Goal: Information Seeking & Learning: Learn about a topic

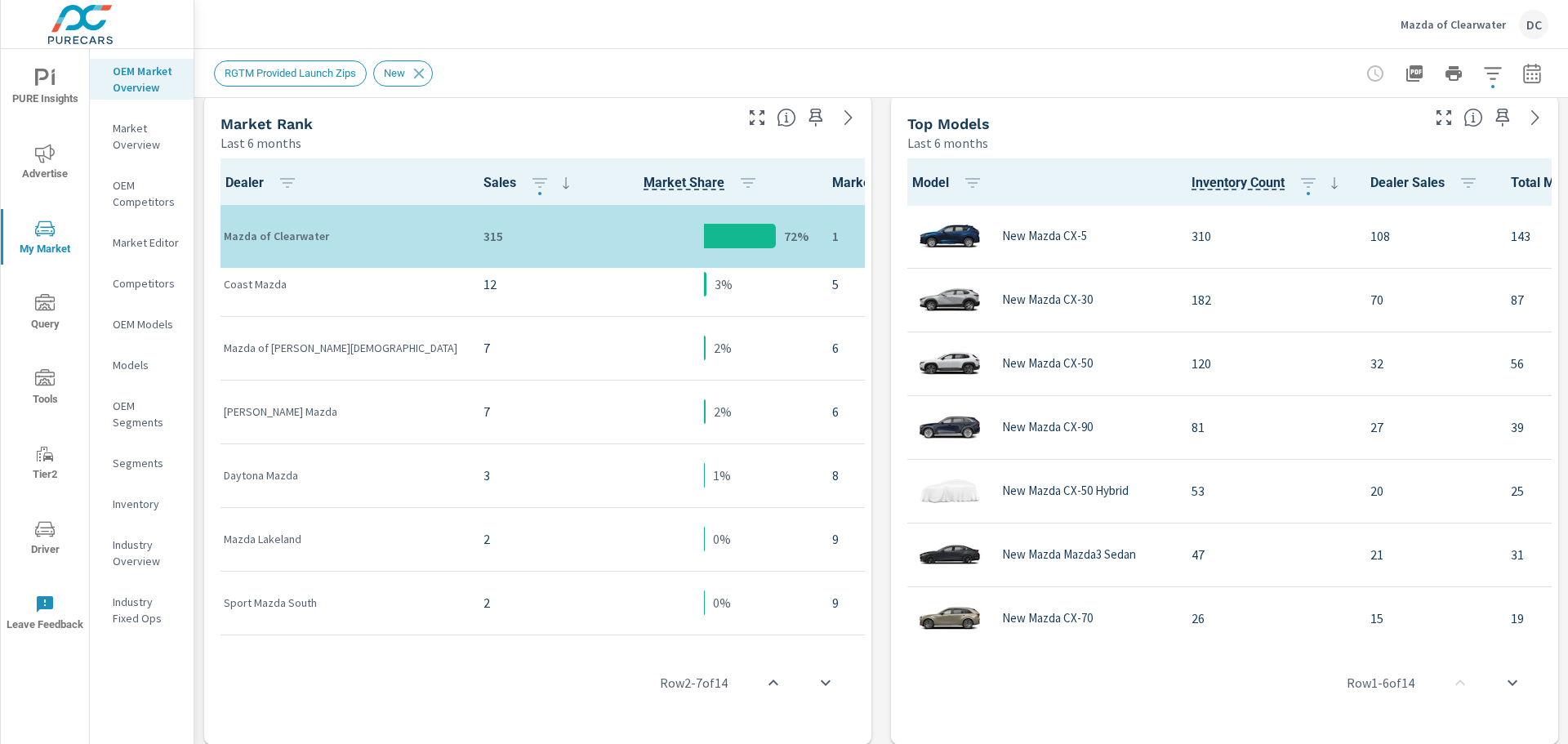
scroll to position [228, 0]
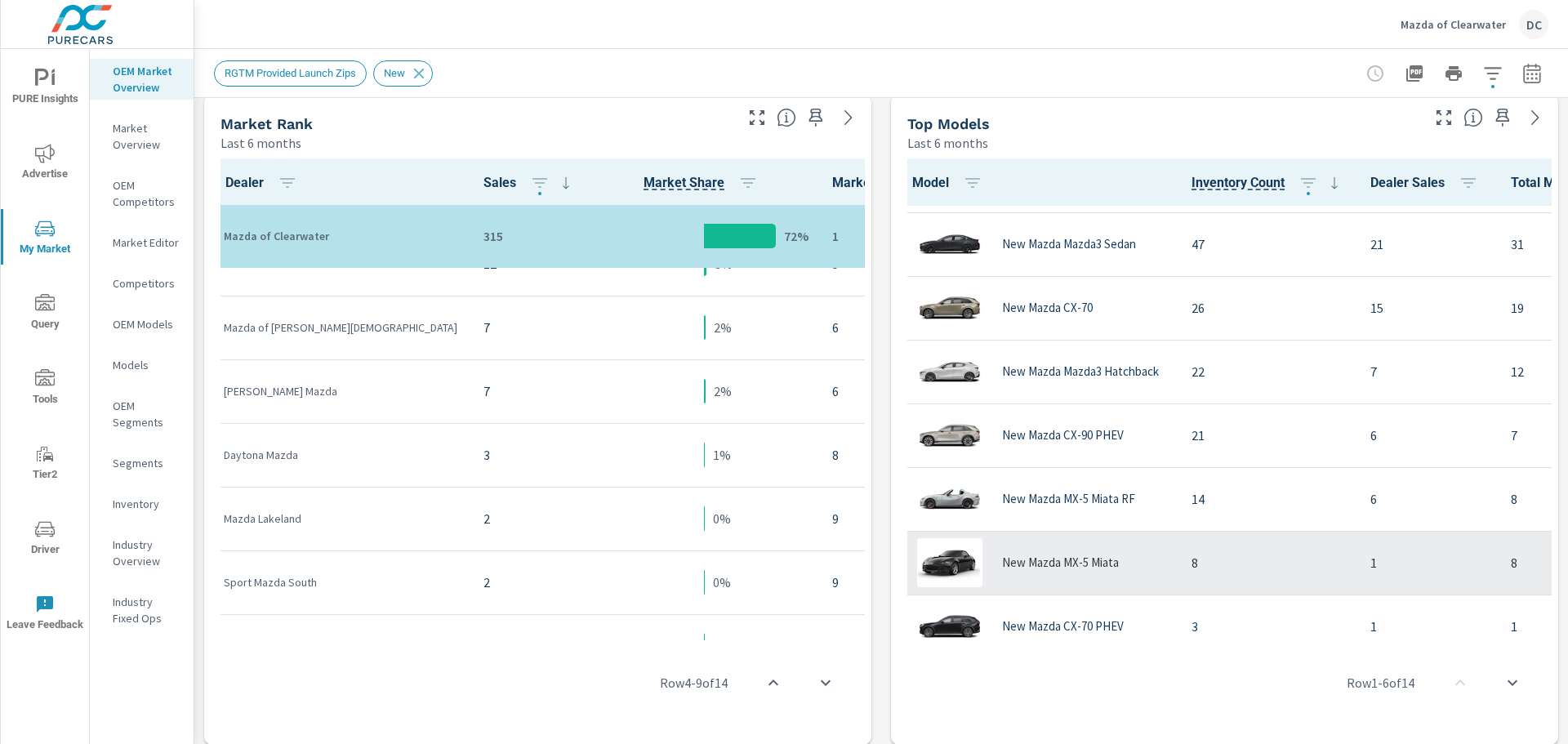
scroll to position [327, 0]
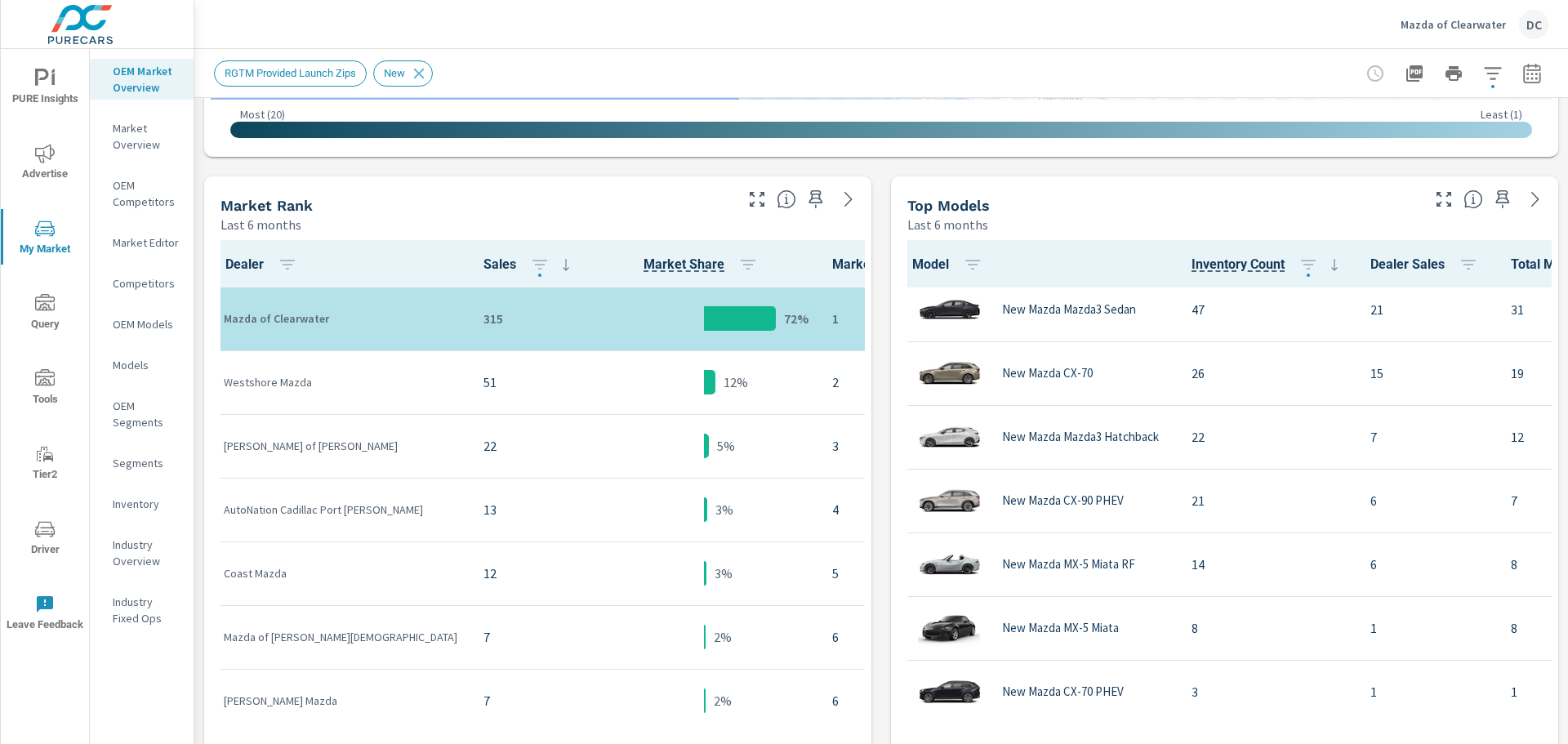
click at [153, 286] on p "Competitors" at bounding box center [146, 283] width 68 height 16
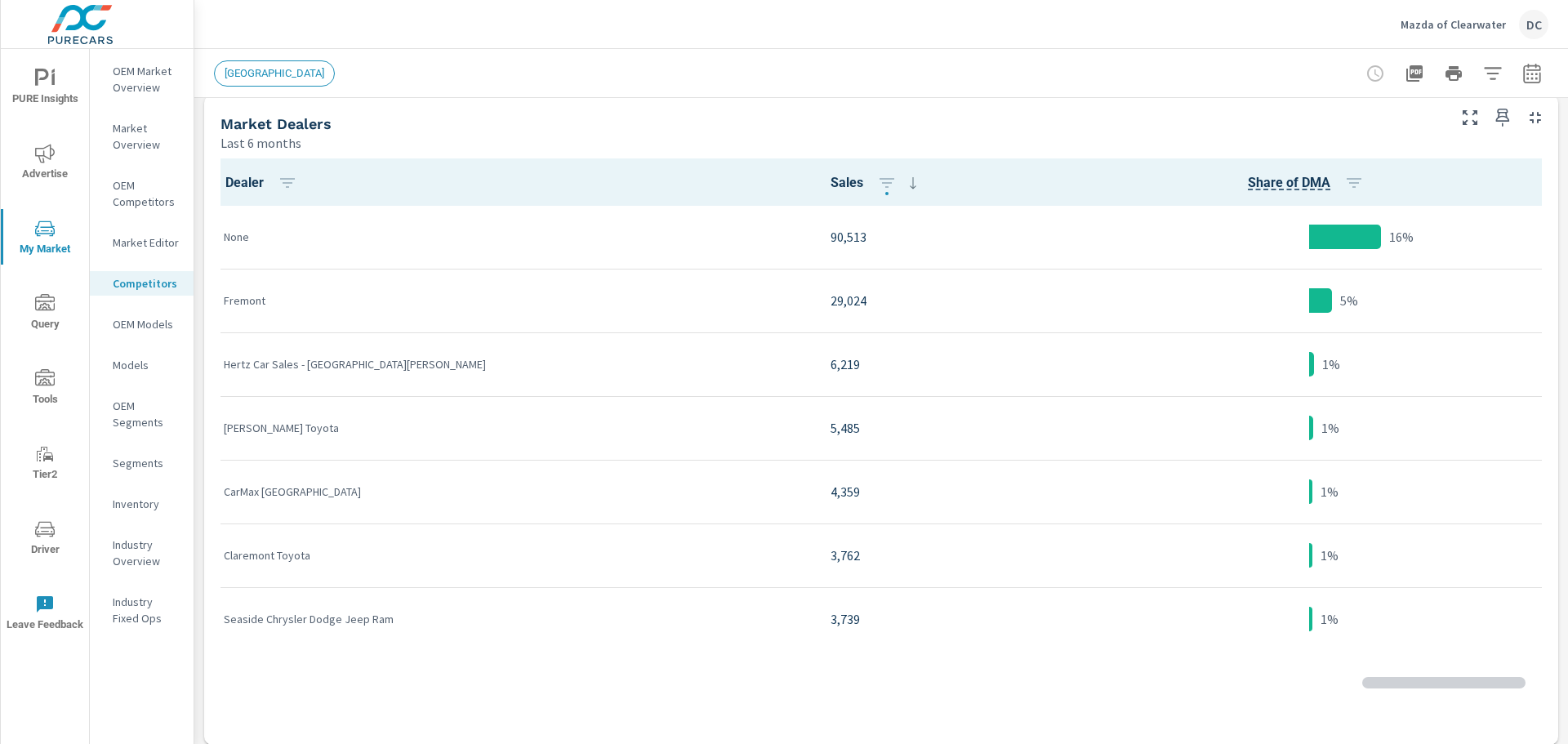
scroll to position [701, 0]
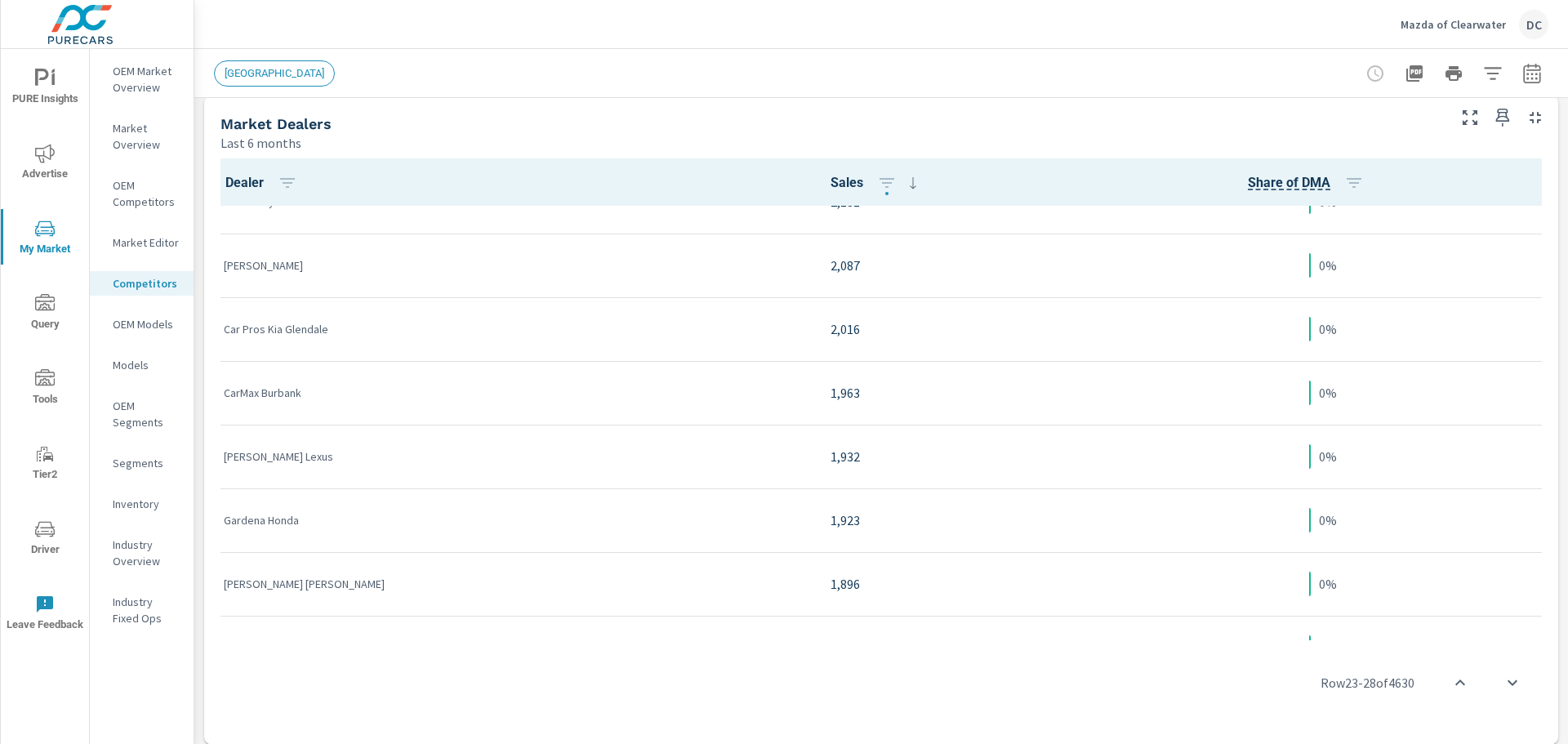
click at [147, 252] on div "Market Editor" at bounding box center [142, 242] width 104 height 24
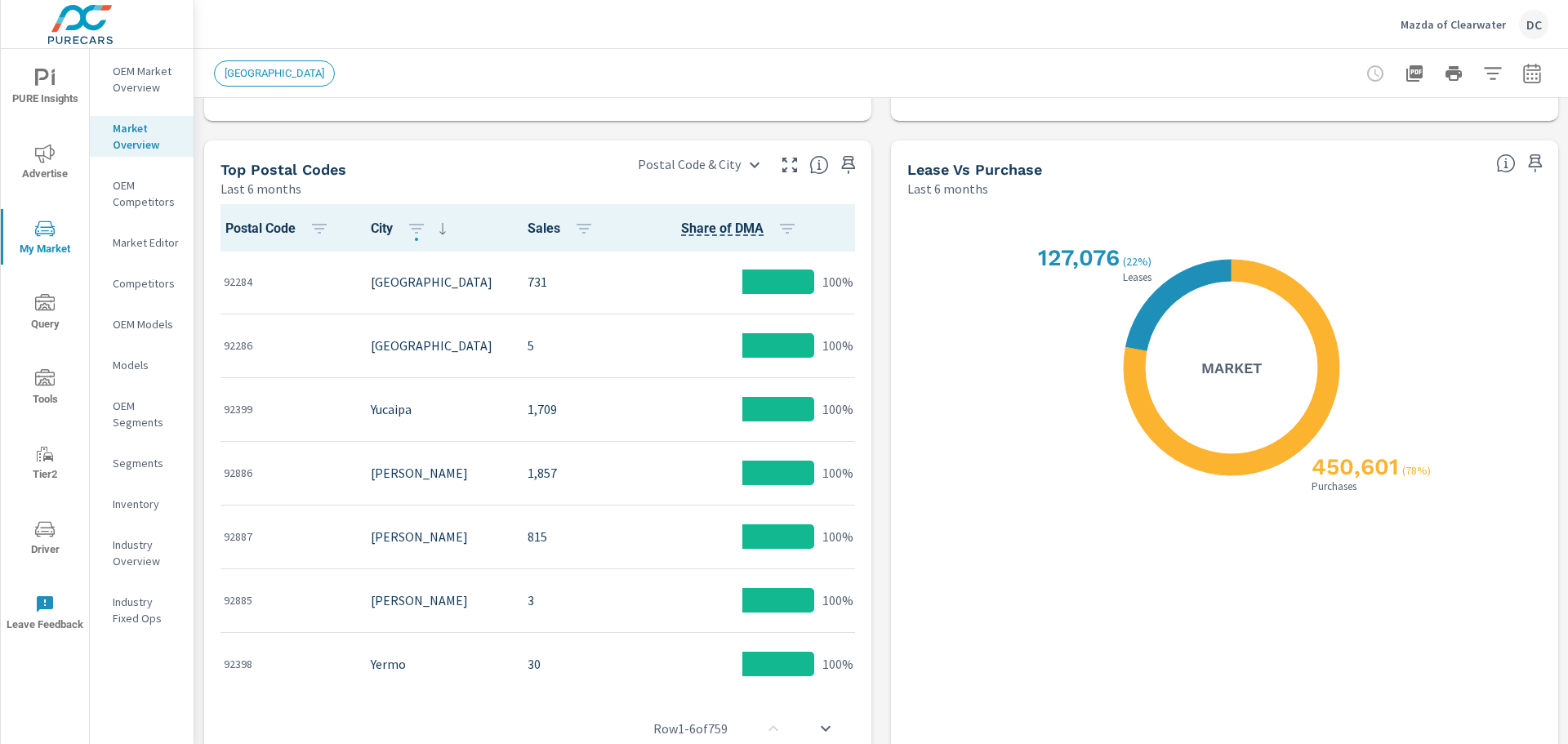
scroll to position [1, 0]
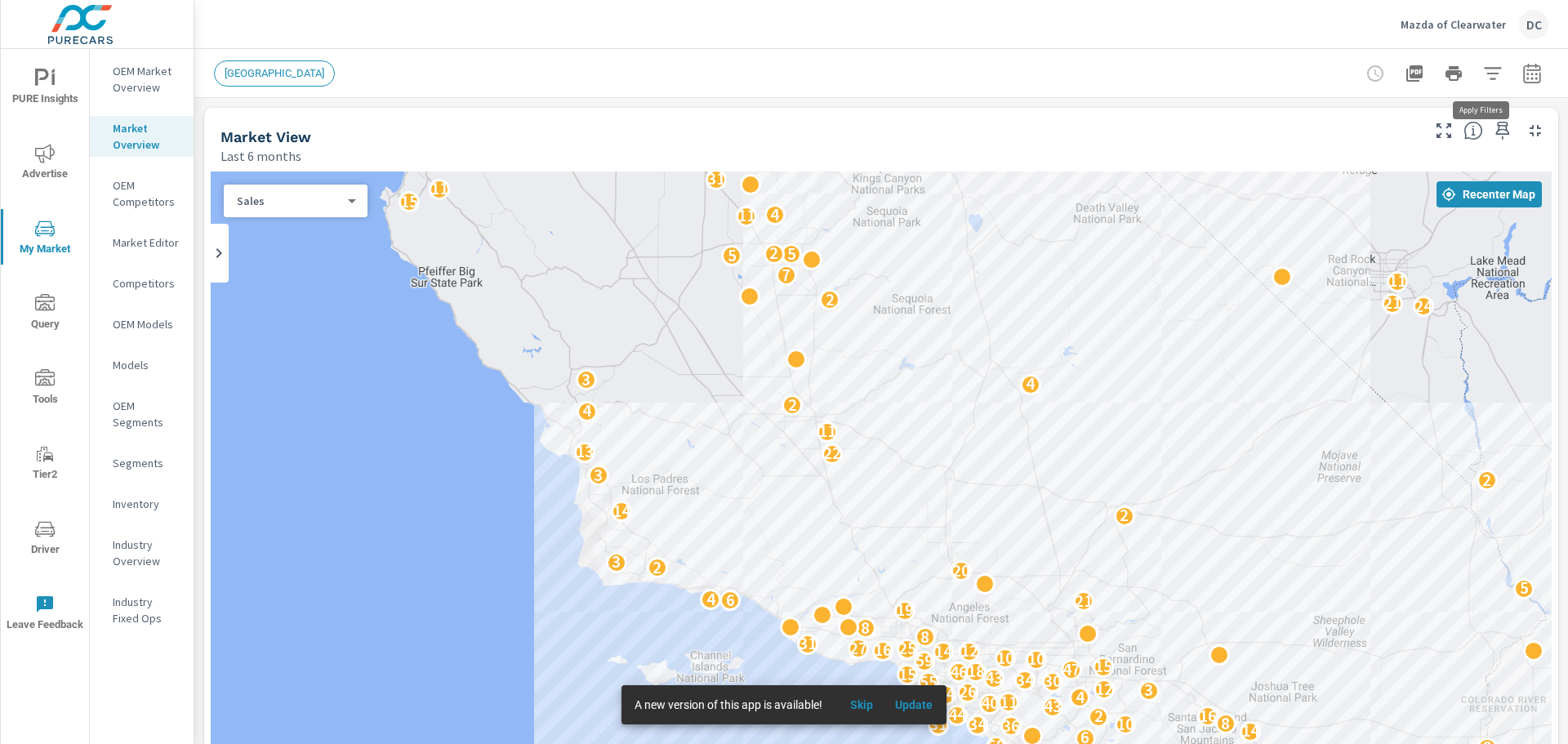
click at [1483, 75] on icon "button" at bounding box center [1492, 73] width 19 height 19
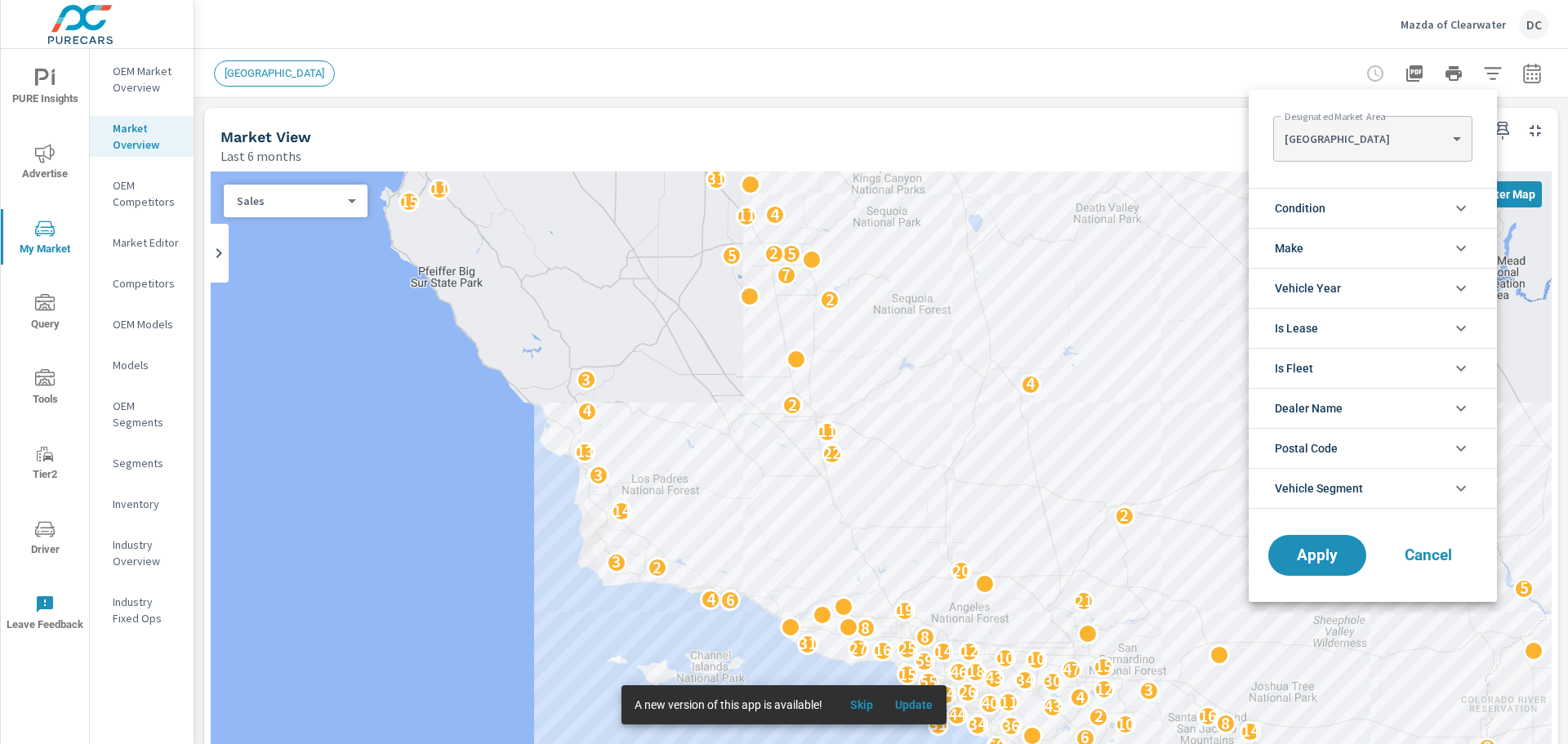
click at [1530, 76] on div at bounding box center [784, 372] width 1568 height 744
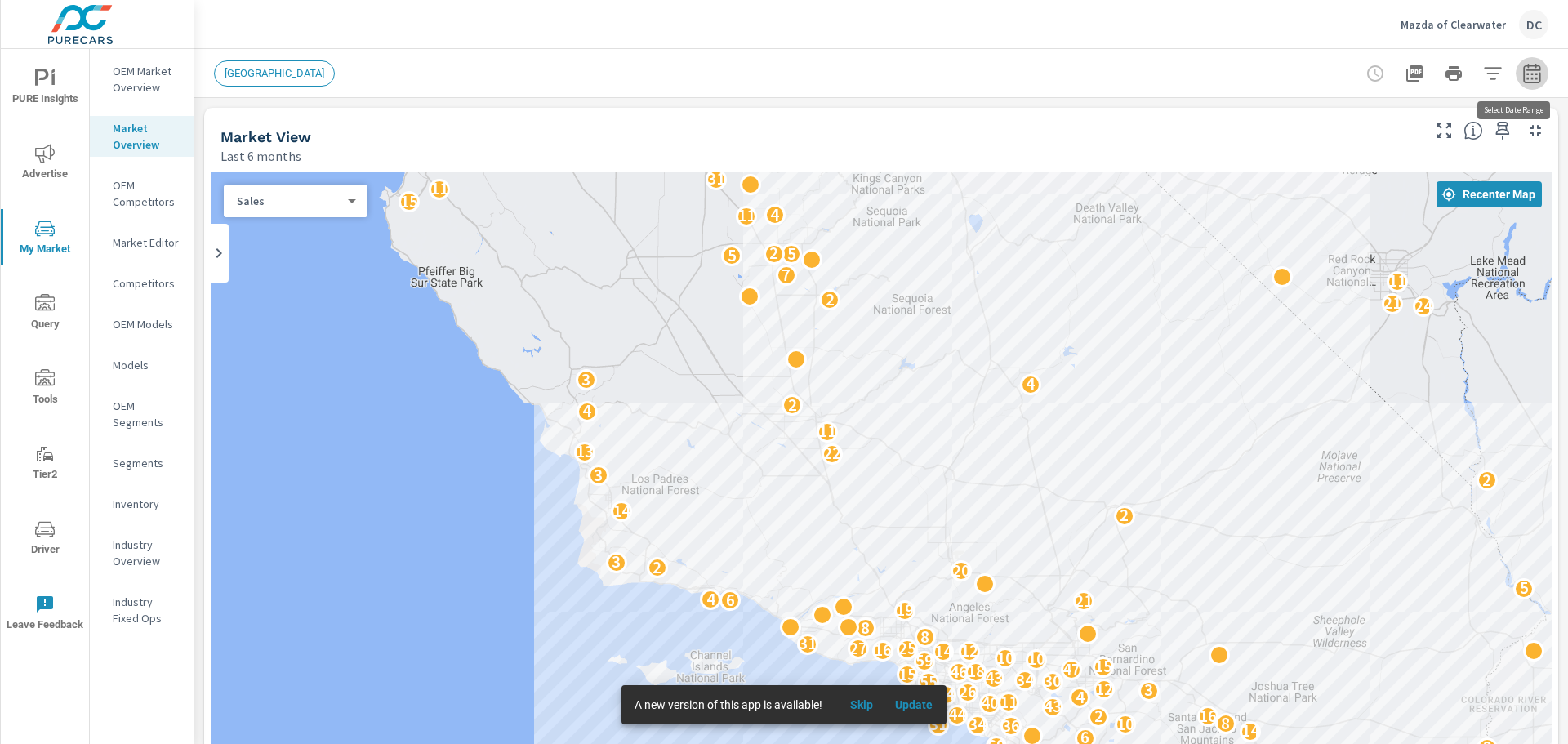
click at [1522, 81] on icon "button" at bounding box center [1531, 73] width 19 height 19
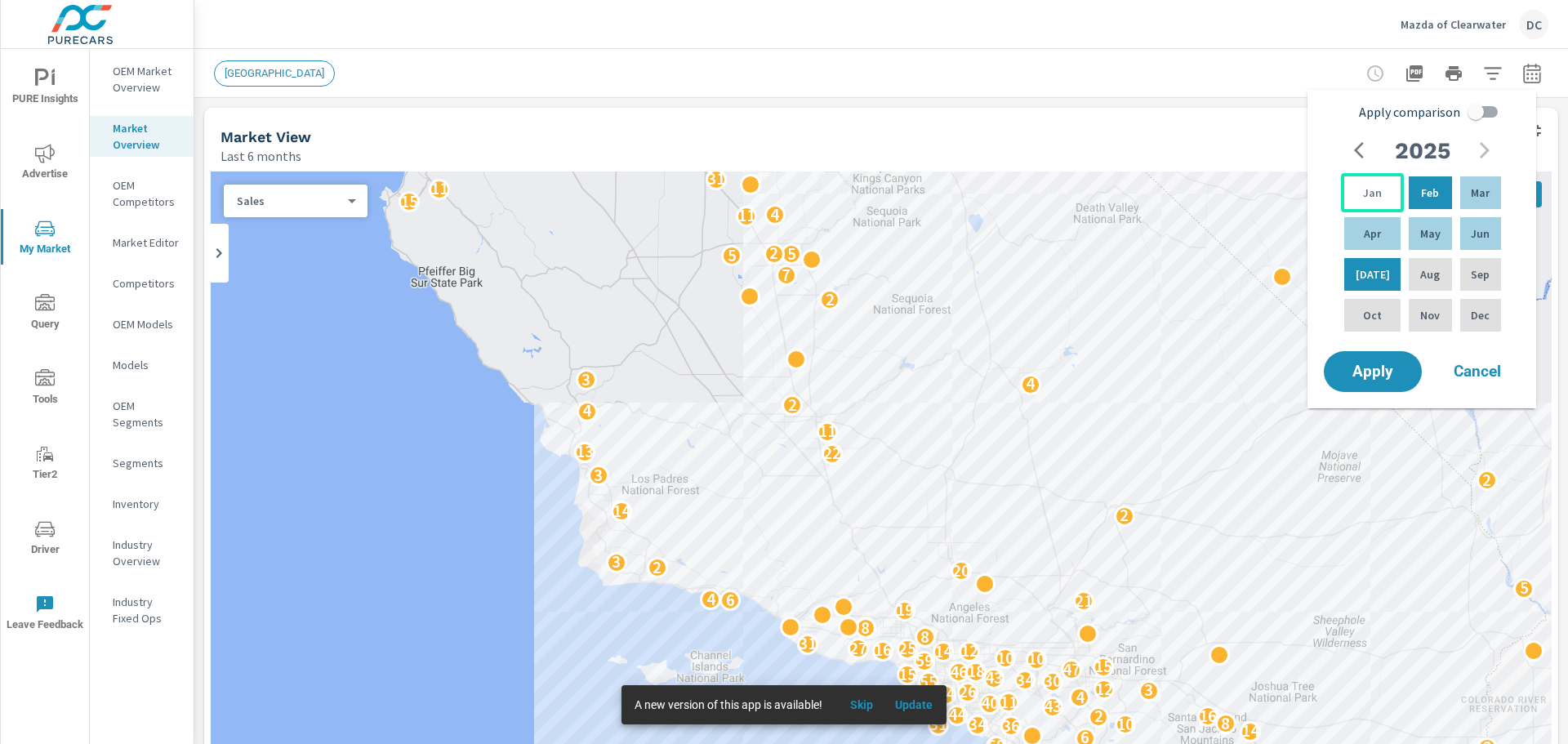
click at [1375, 184] on div "Jan" at bounding box center [1372, 192] width 63 height 39
click at [1408, 232] on div "May" at bounding box center [1430, 233] width 49 height 39
click at [1477, 107] on input "Apply comparison" at bounding box center [1475, 112] width 93 height 31
checkbox input "true"
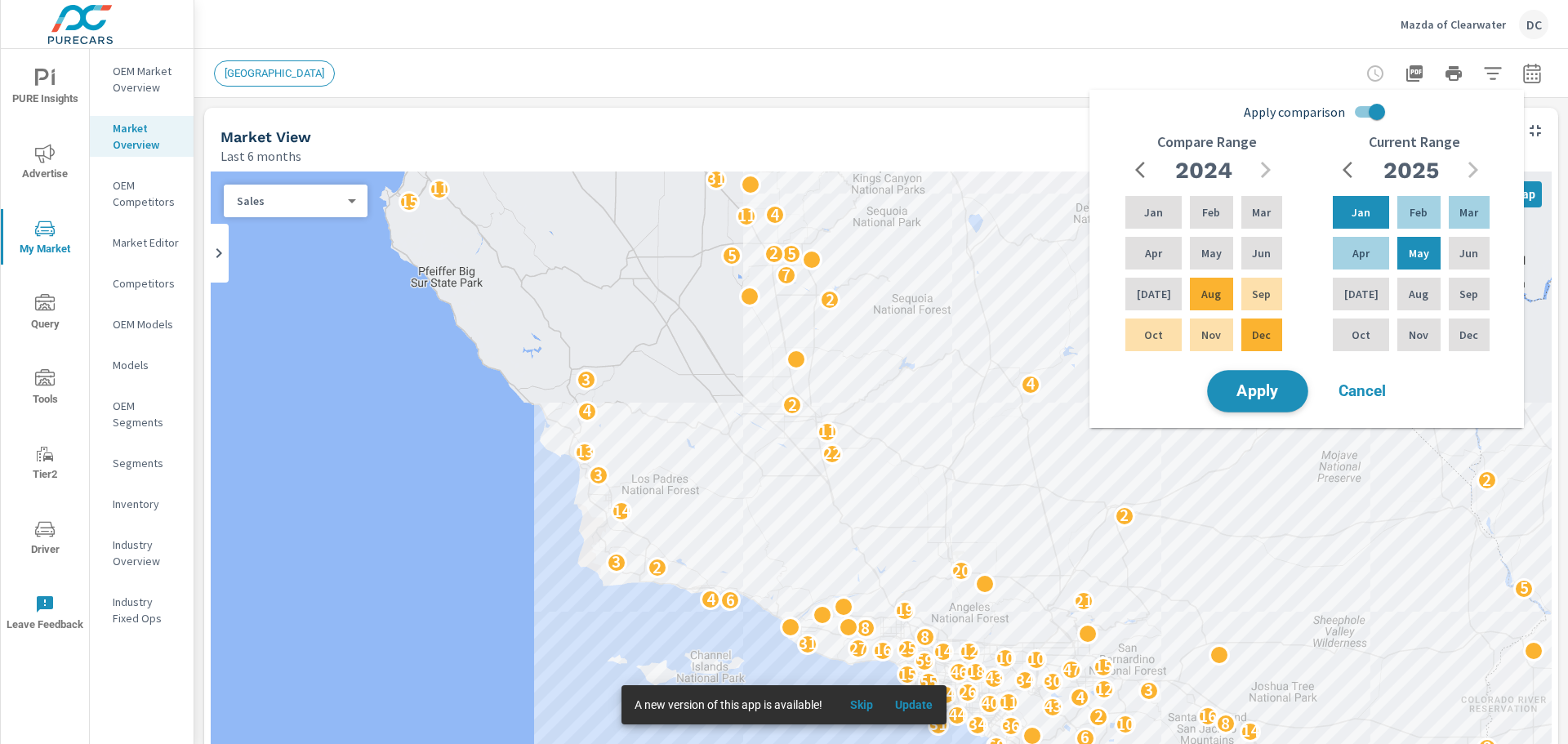
click at [1269, 387] on span "Apply" at bounding box center [1258, 391] width 67 height 15
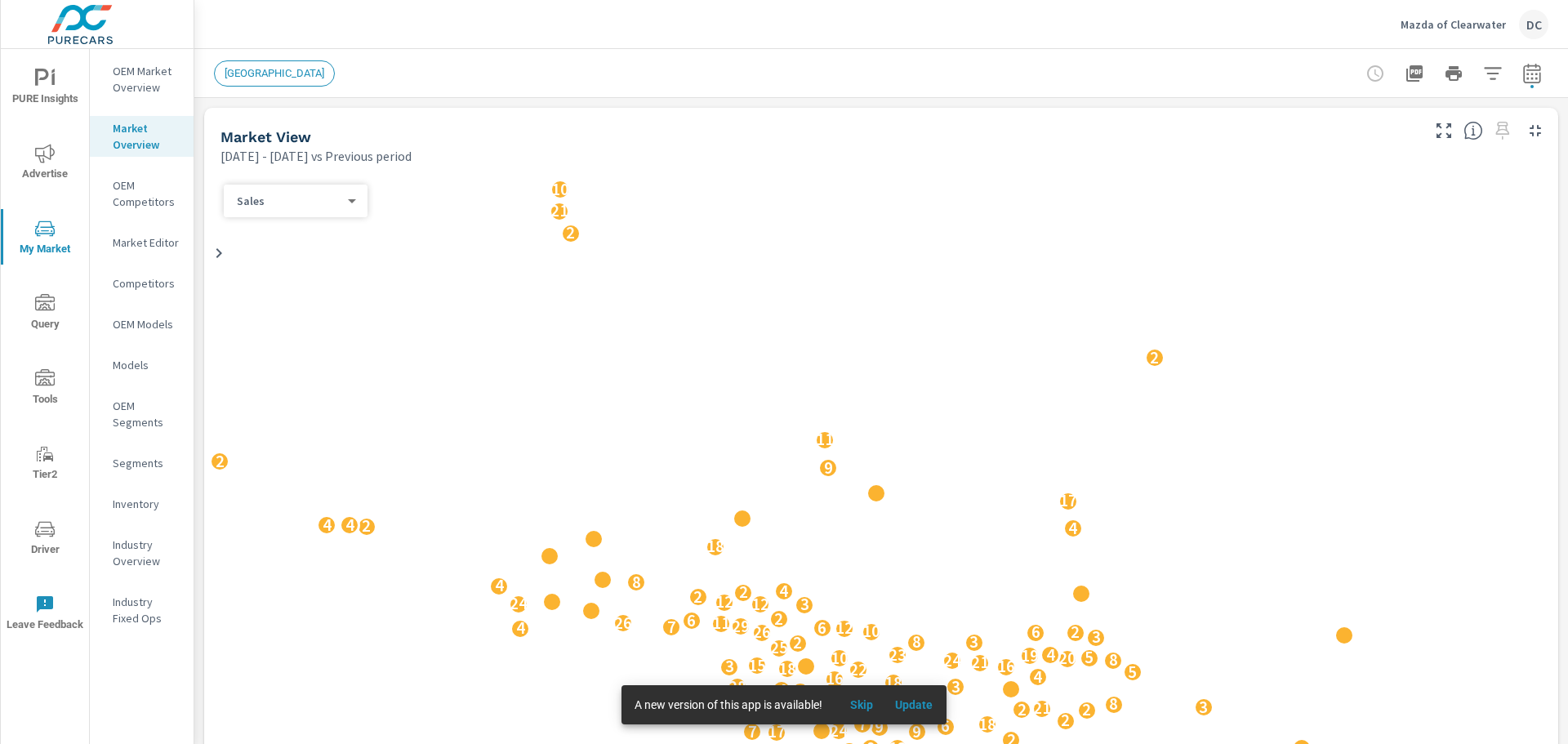
scroll to position [2102, 0]
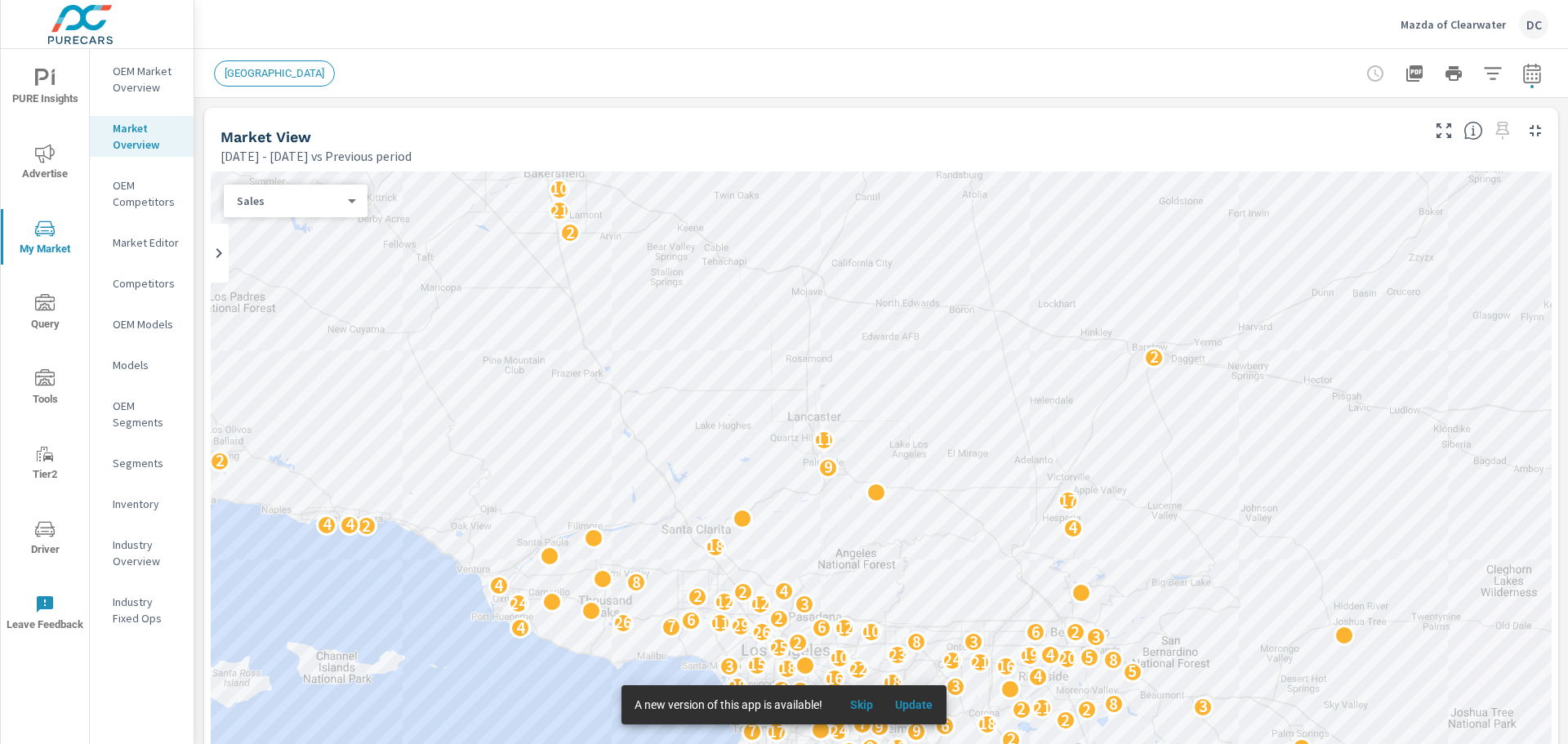
click at [1483, 77] on icon "button" at bounding box center [1492, 73] width 19 height 19
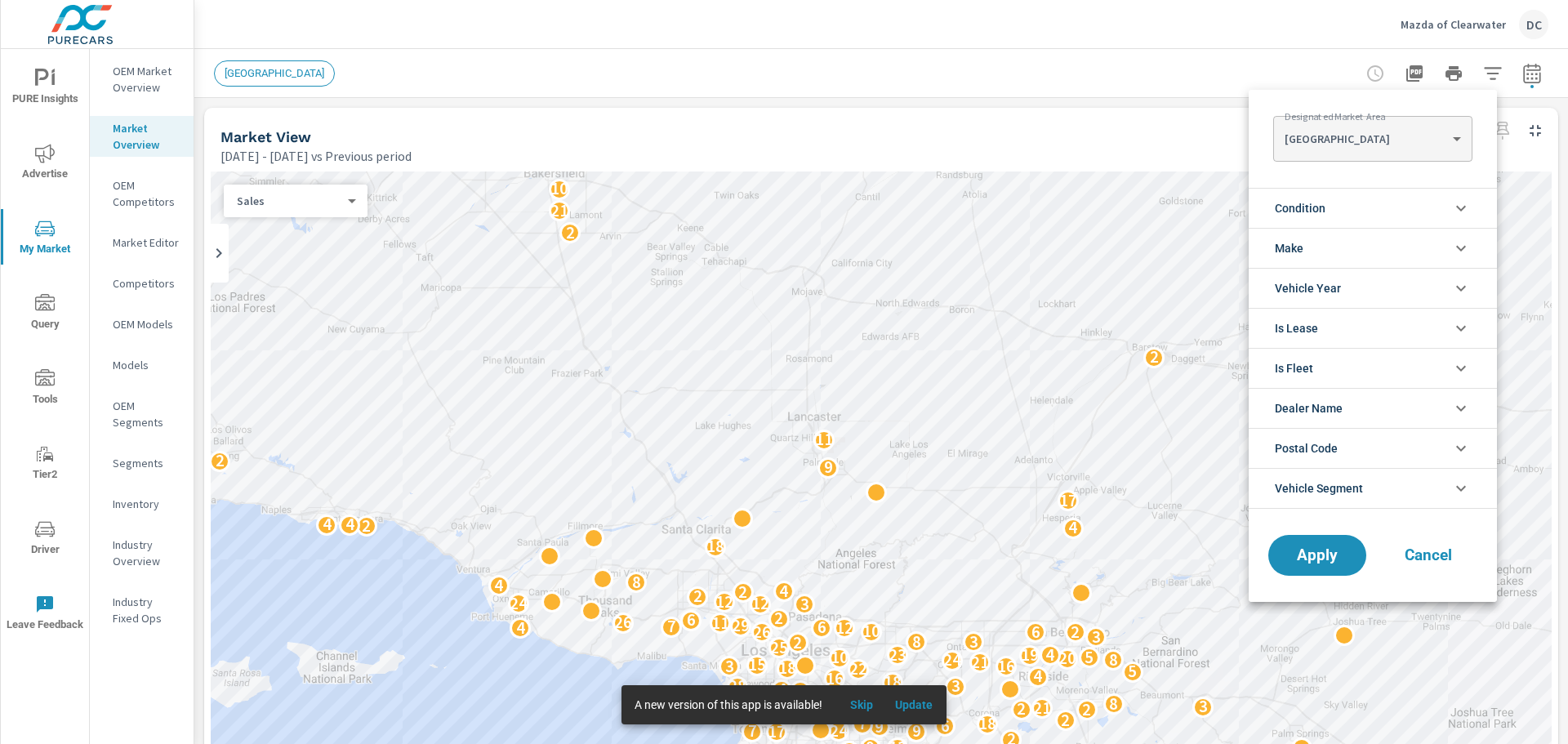
click at [1407, 149] on Area "[GEOGRAPHIC_DATA]" at bounding box center [1372, 138] width 199 height 33
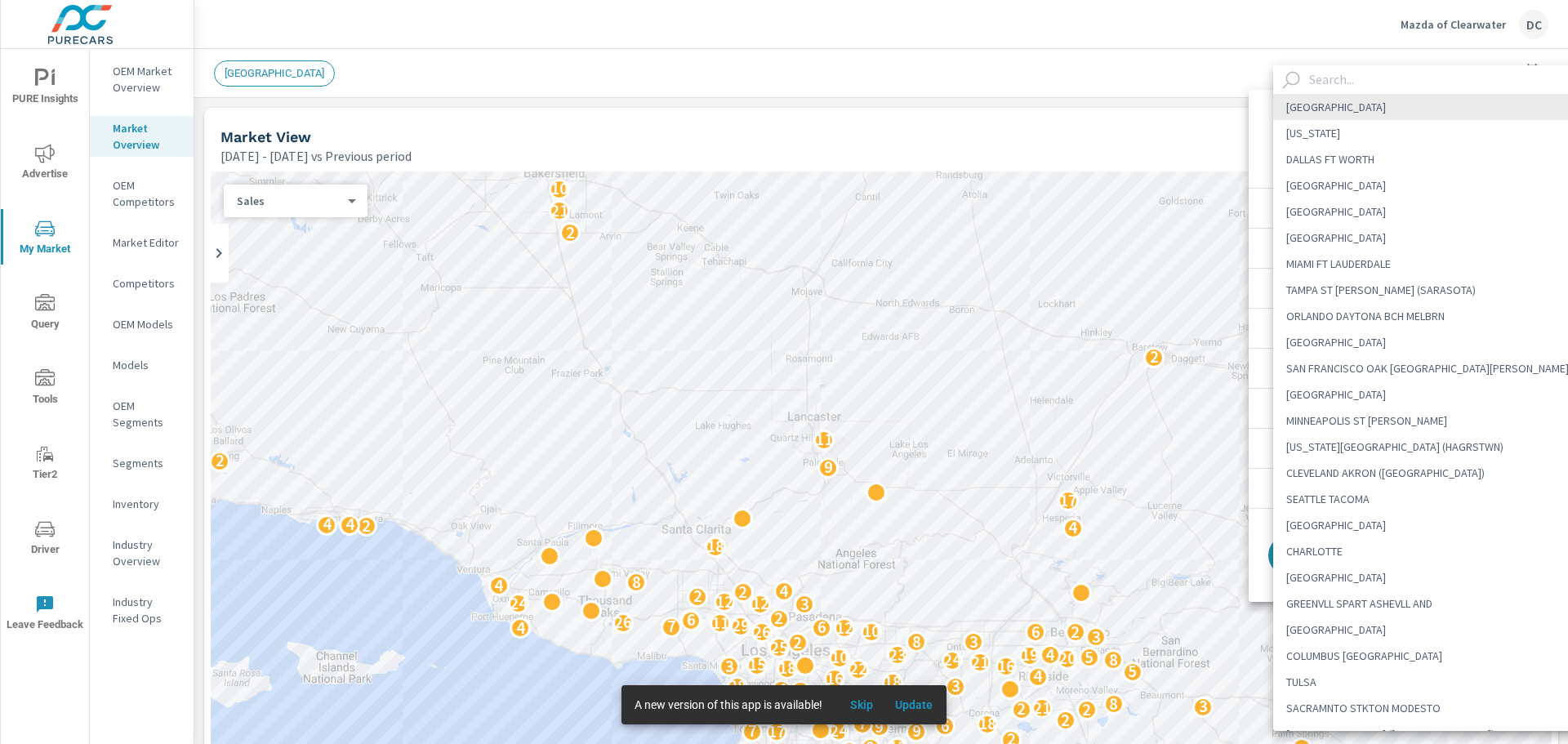
click at [1361, 80] on input "text" at bounding box center [1448, 80] width 291 height 29
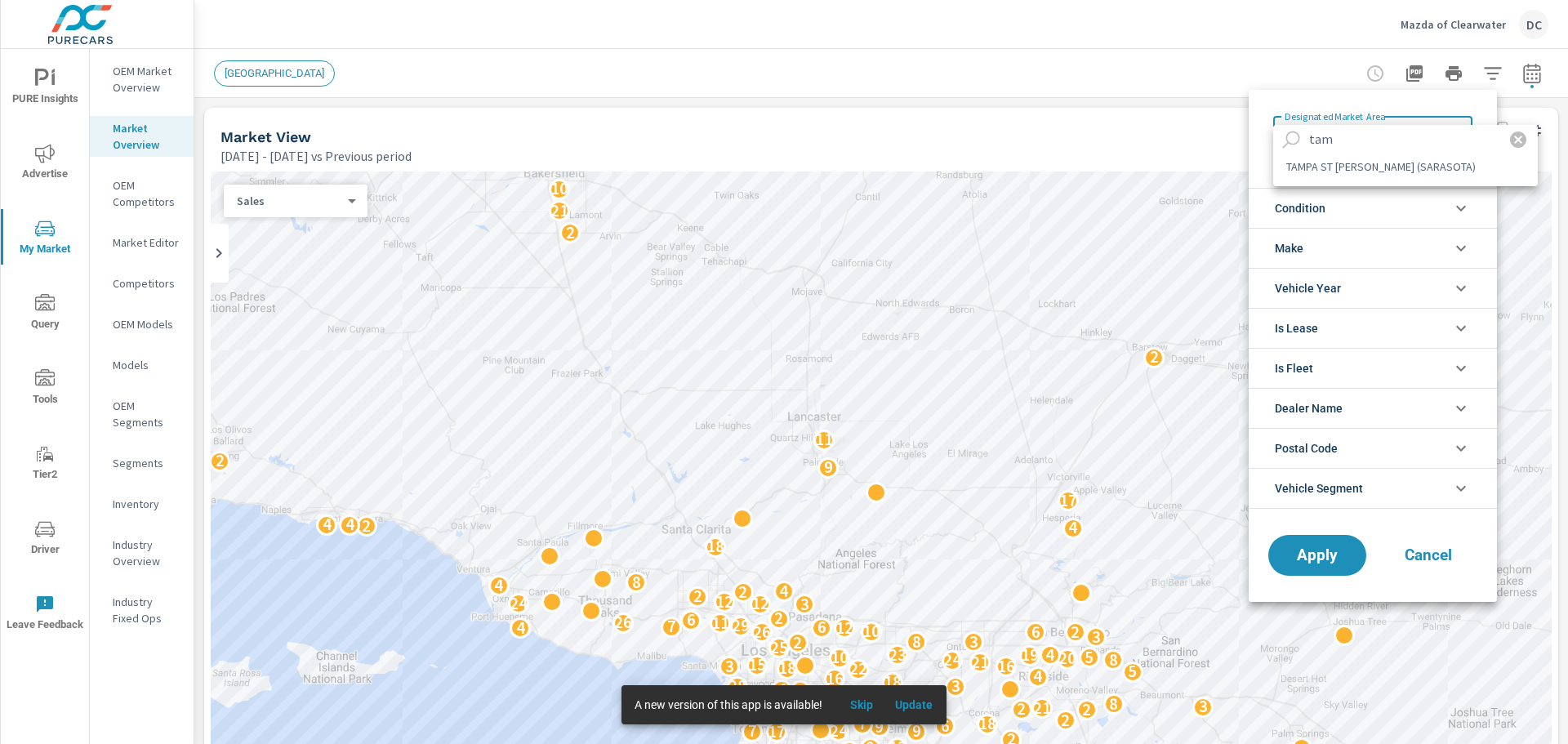
type input "tam"
click at [1378, 165] on li "TAMPA ST PETE (SARASOTA)" at bounding box center [1404, 166] width 264 height 26
type Area "TAMPA ST PETE (SARASOTA)"
click at [1370, 198] on li "Condition" at bounding box center [1373, 208] width 248 height 40
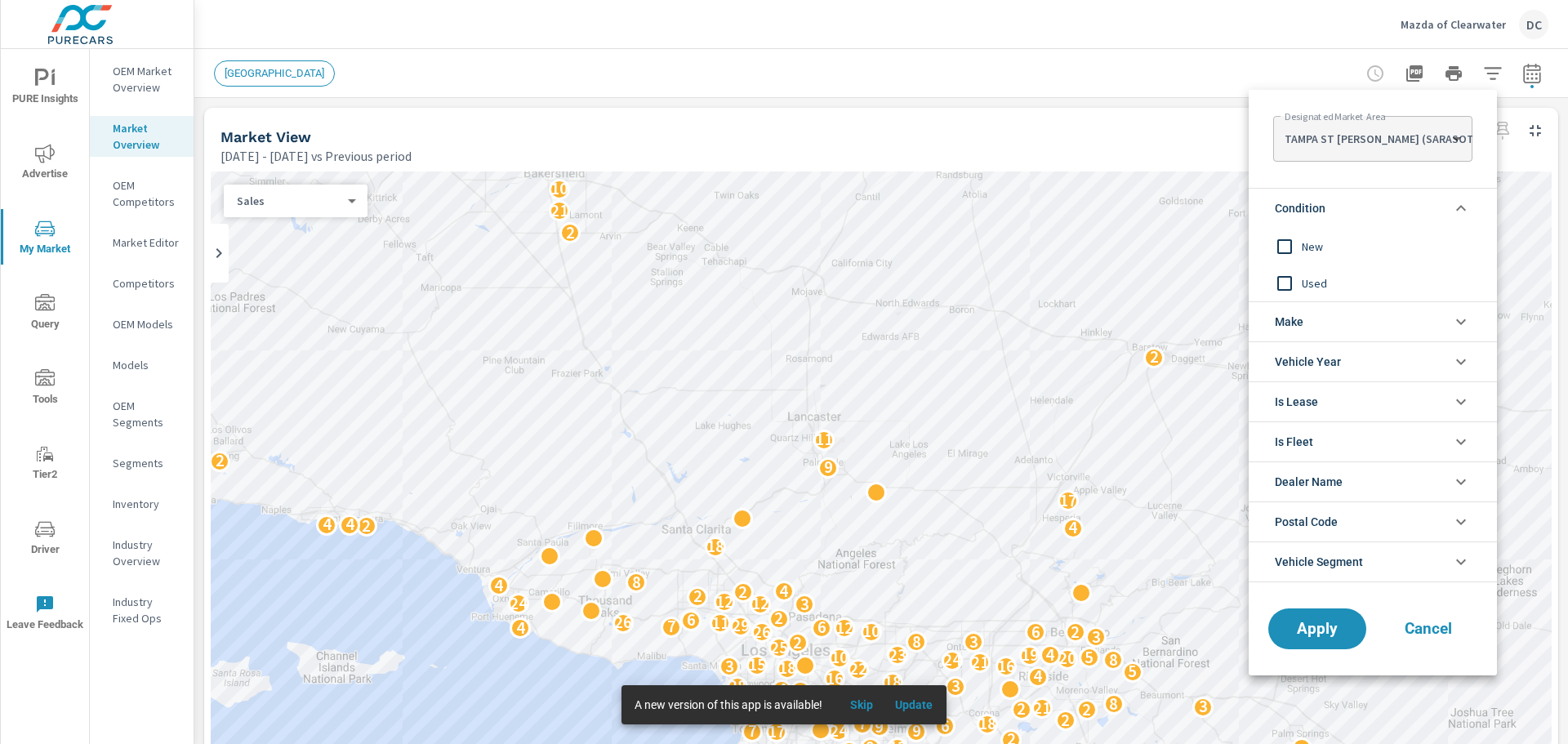
click at [1329, 249] on span "New" at bounding box center [1391, 246] width 179 height 19
click at [1312, 610] on button "Apply" at bounding box center [1317, 628] width 102 height 43
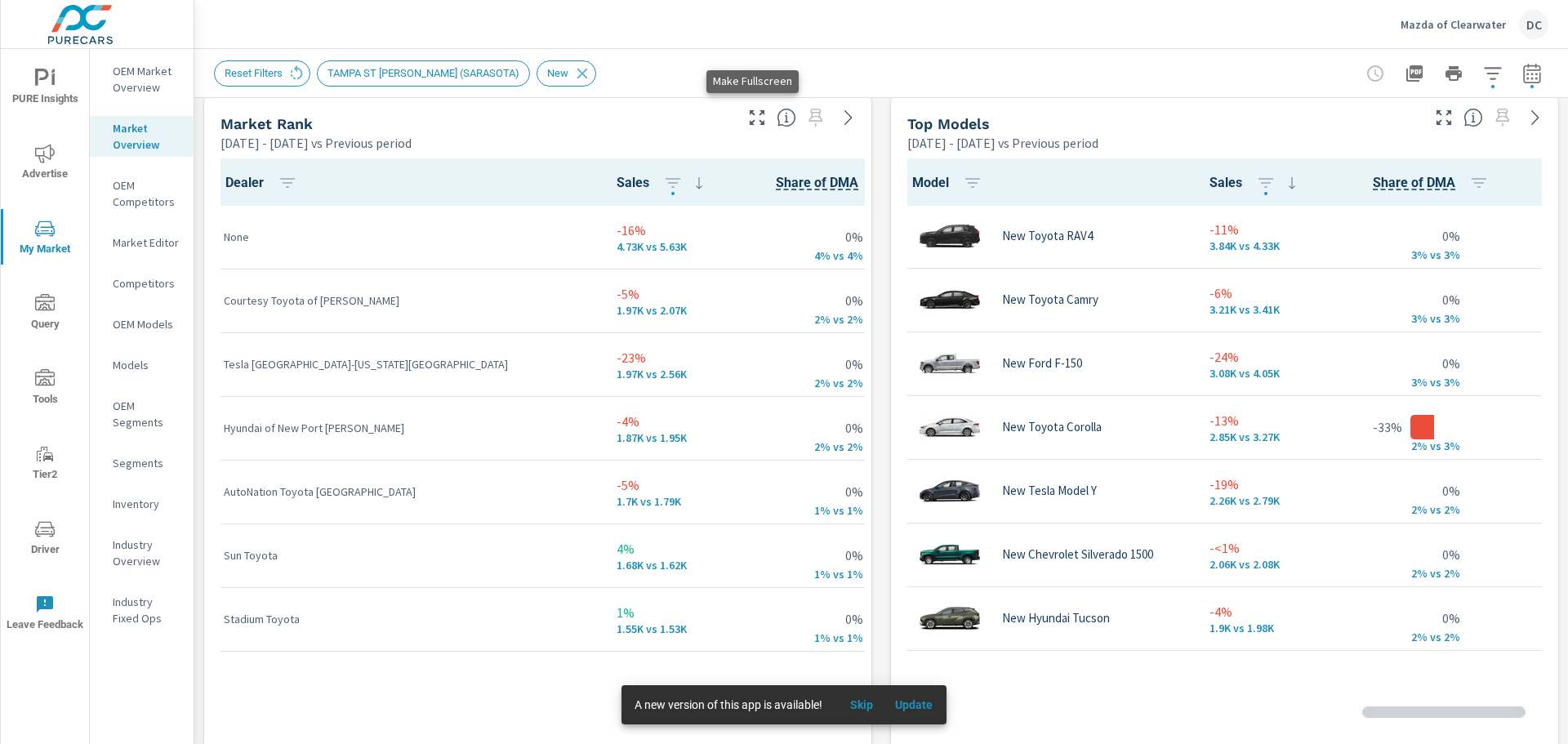
scroll to position [2102, 0]
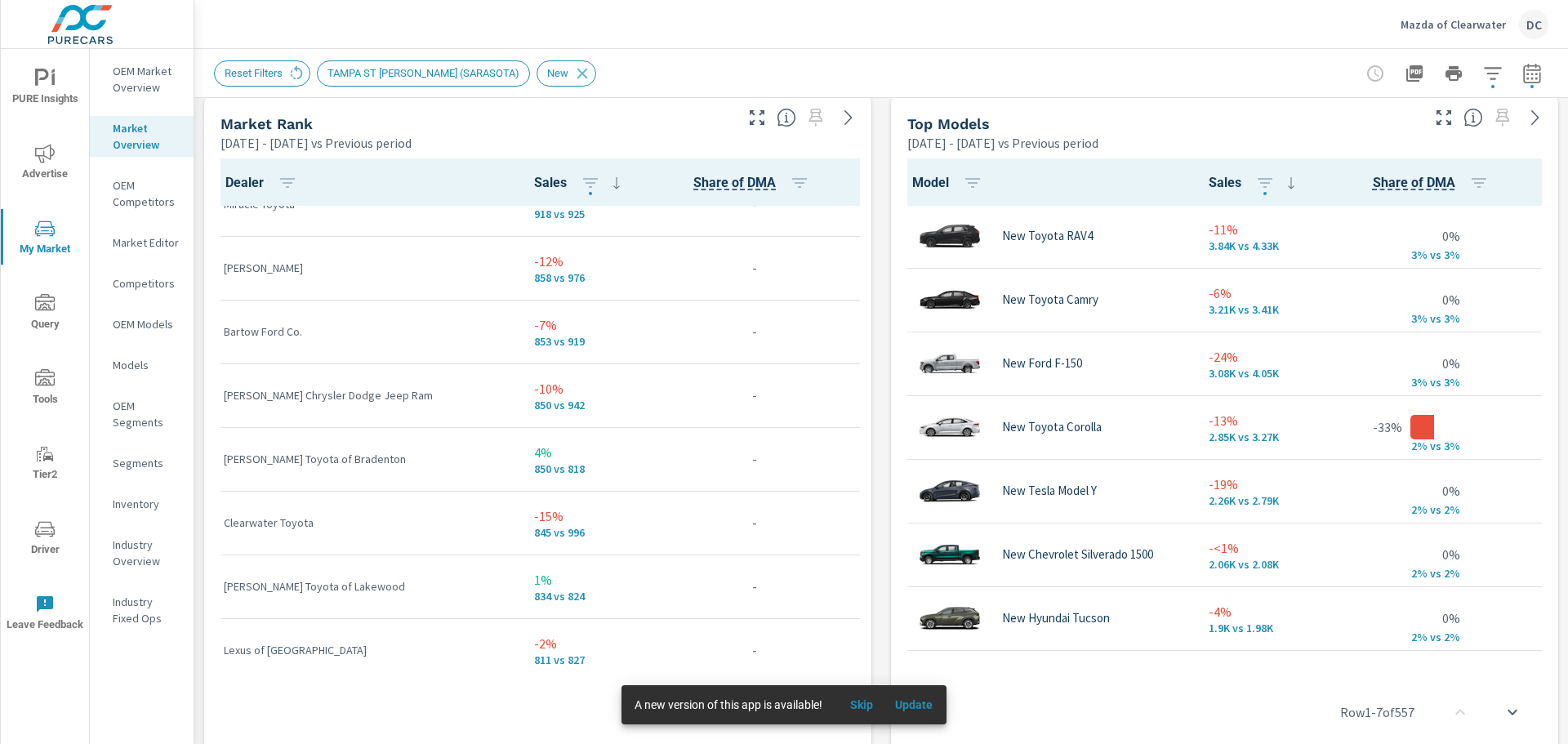
scroll to position [1122, 0]
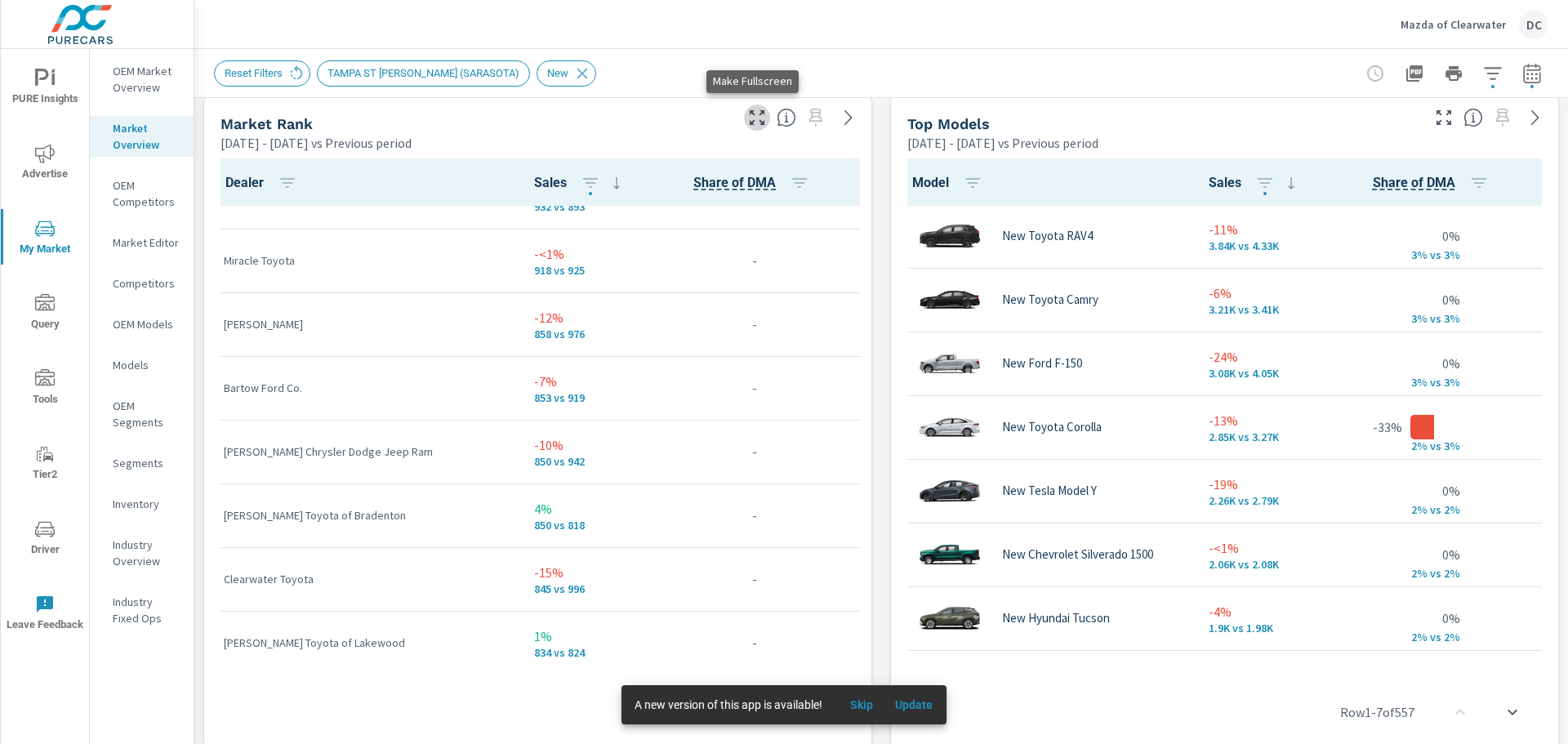
click at [750, 125] on icon "button" at bounding box center [758, 117] width 15 height 15
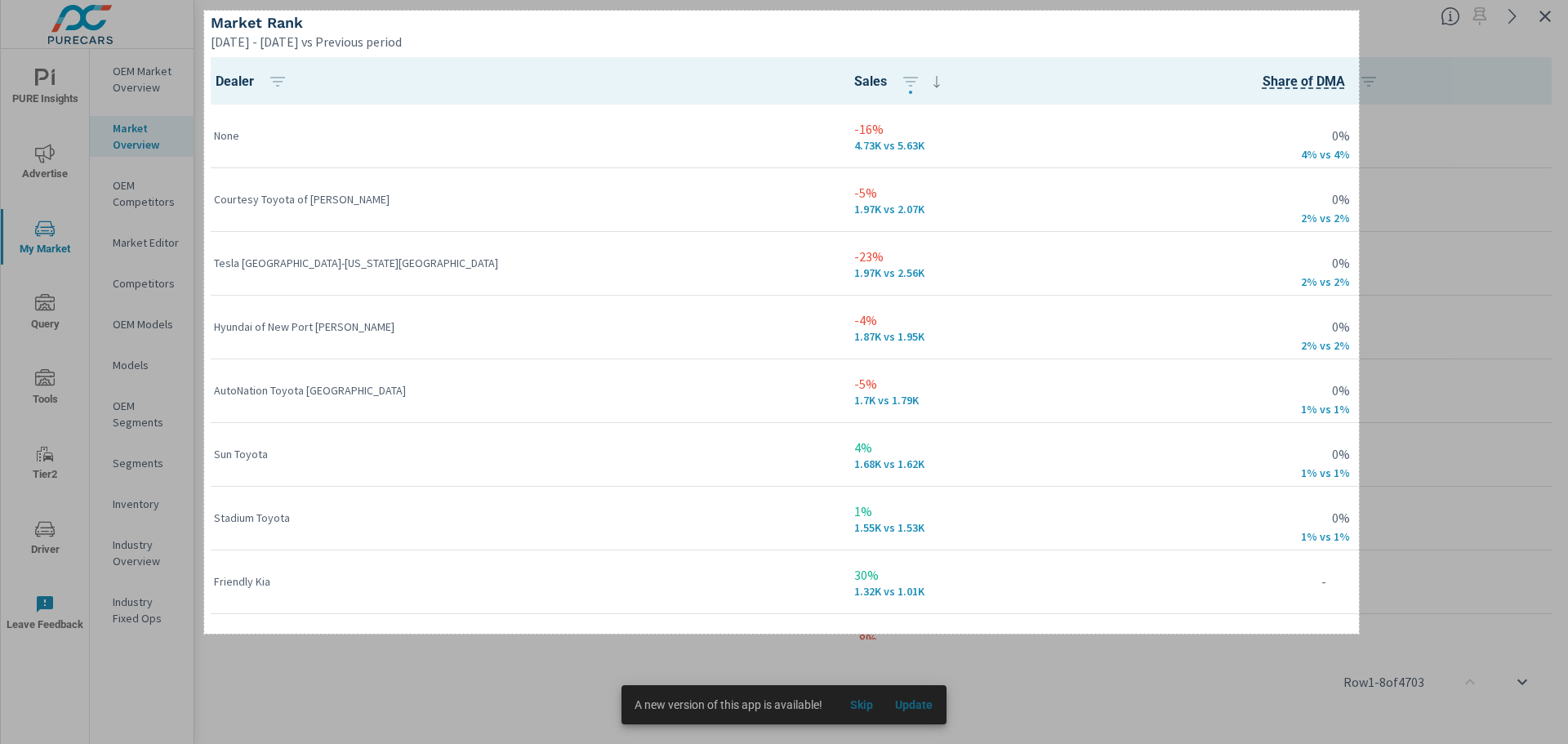
drag, startPoint x: 204, startPoint y: 11, endPoint x: 1359, endPoint y: 633, distance: 1311.8
click at [1359, 633] on div "1414 X 763" at bounding box center [784, 372] width 1568 height 744
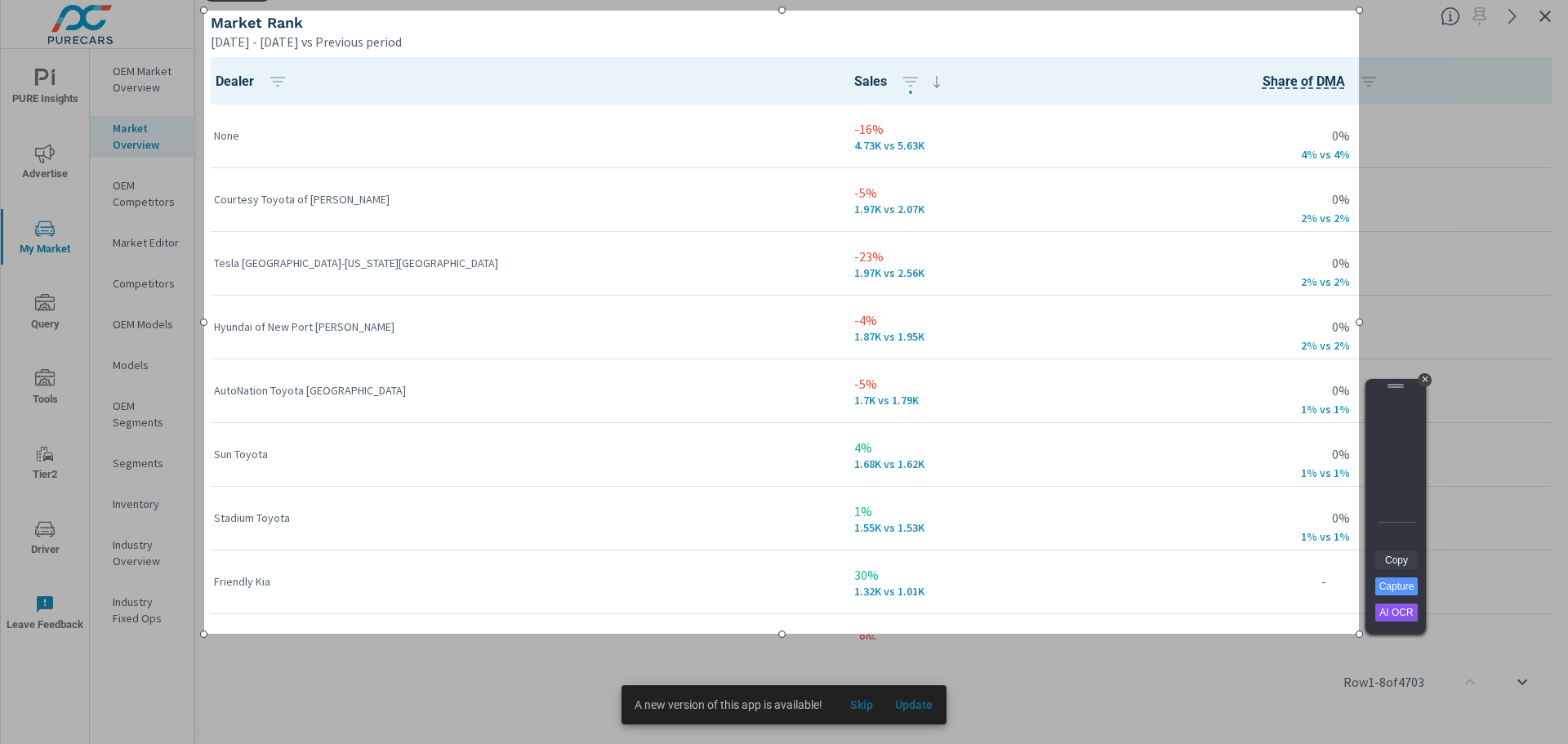
click at [1395, 556] on link "Copy" at bounding box center [1396, 559] width 43 height 18
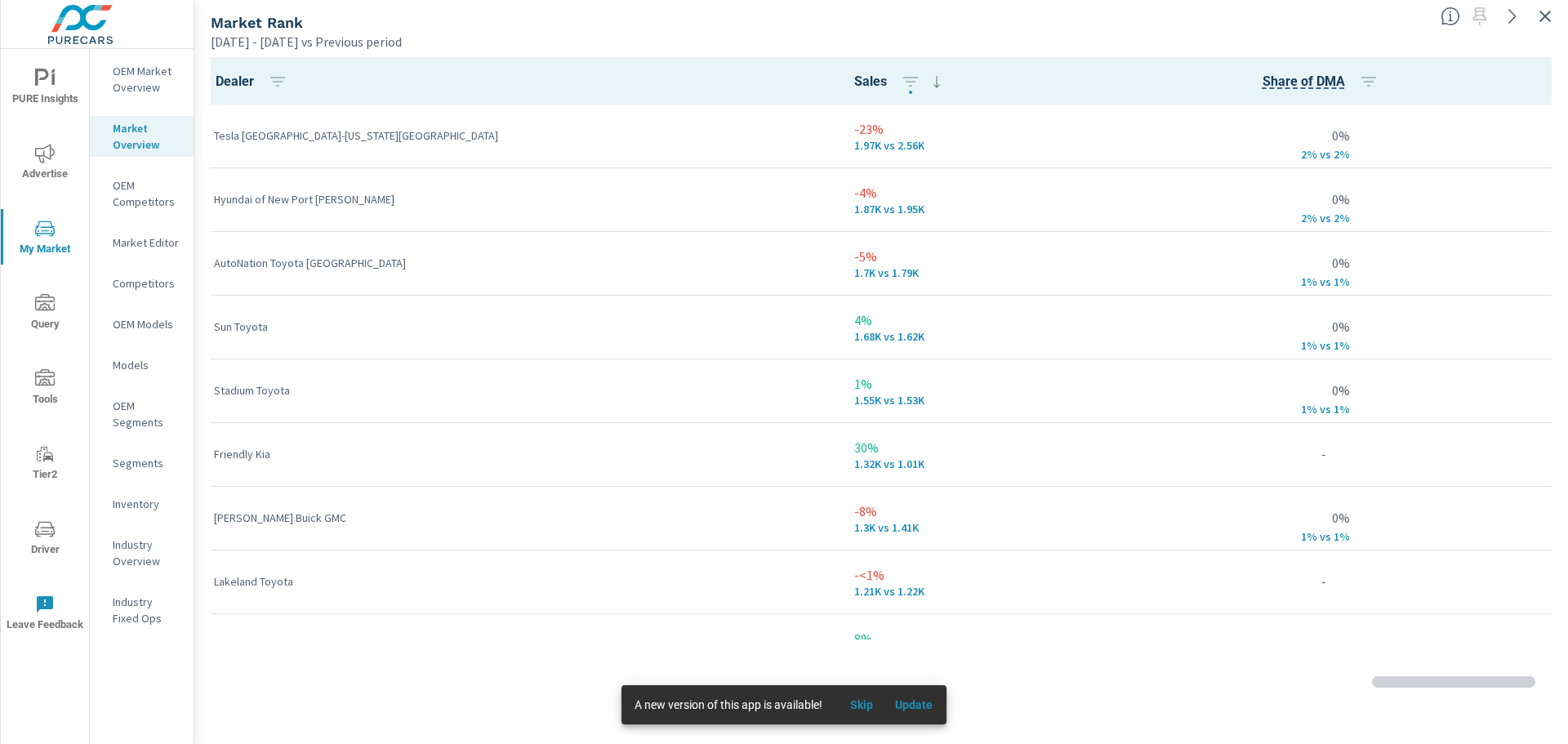
scroll to position [304, 0]
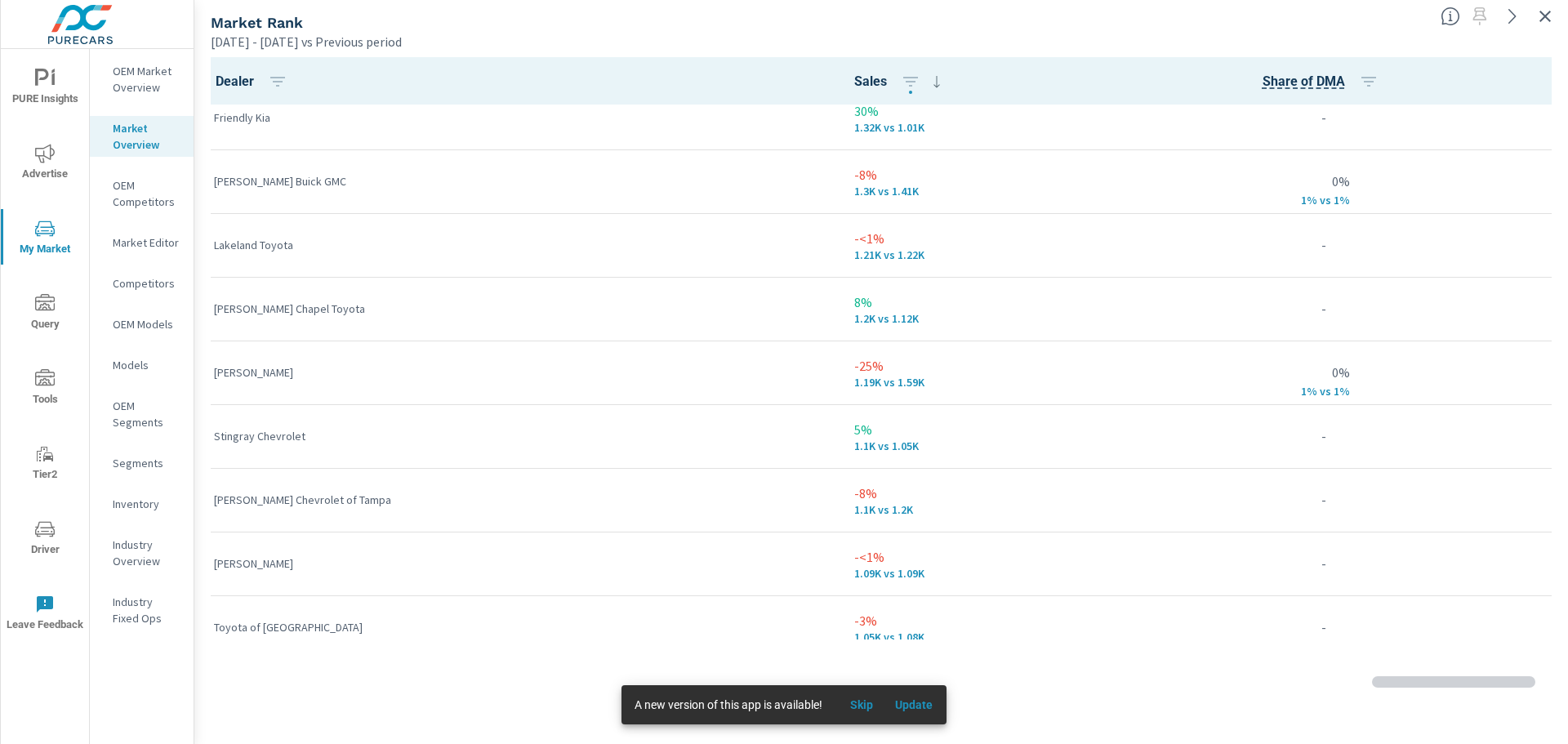
scroll to position [497, 0]
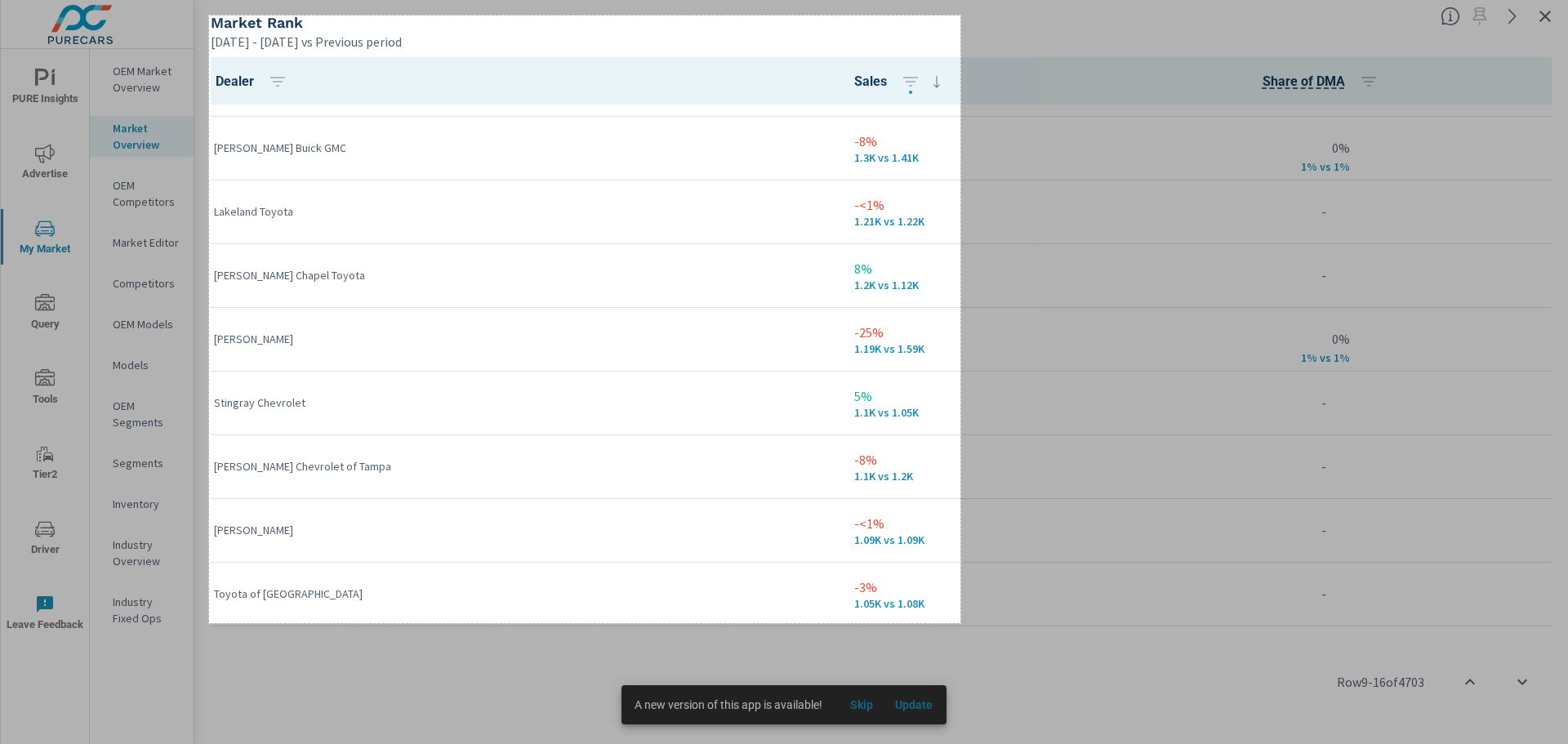
drag, startPoint x: 209, startPoint y: 15, endPoint x: 961, endPoint y: 623, distance: 967.0
click at [961, 623] on div "920 X 744" at bounding box center [784, 372] width 1568 height 744
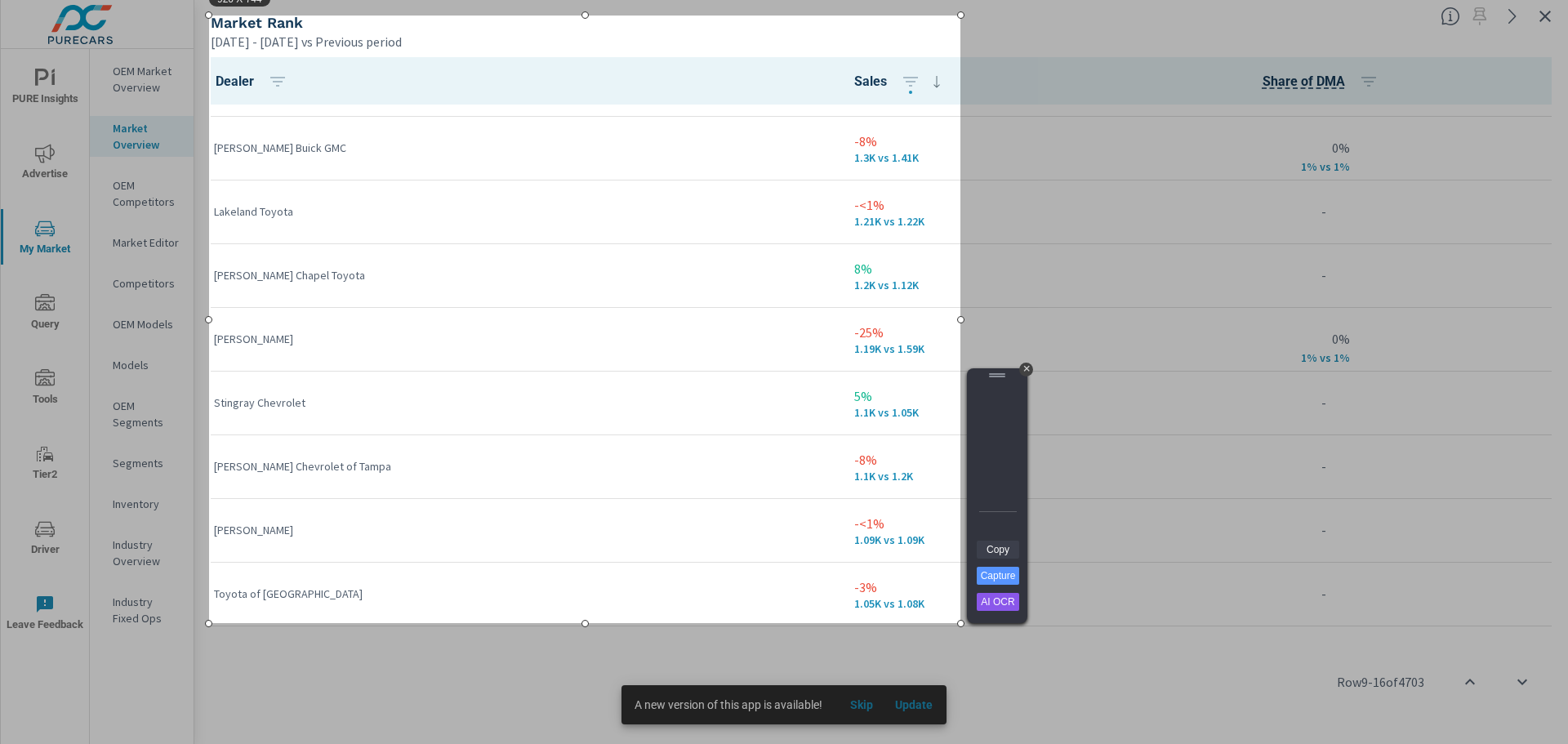
click at [1003, 549] on link "Copy" at bounding box center [998, 549] width 43 height 18
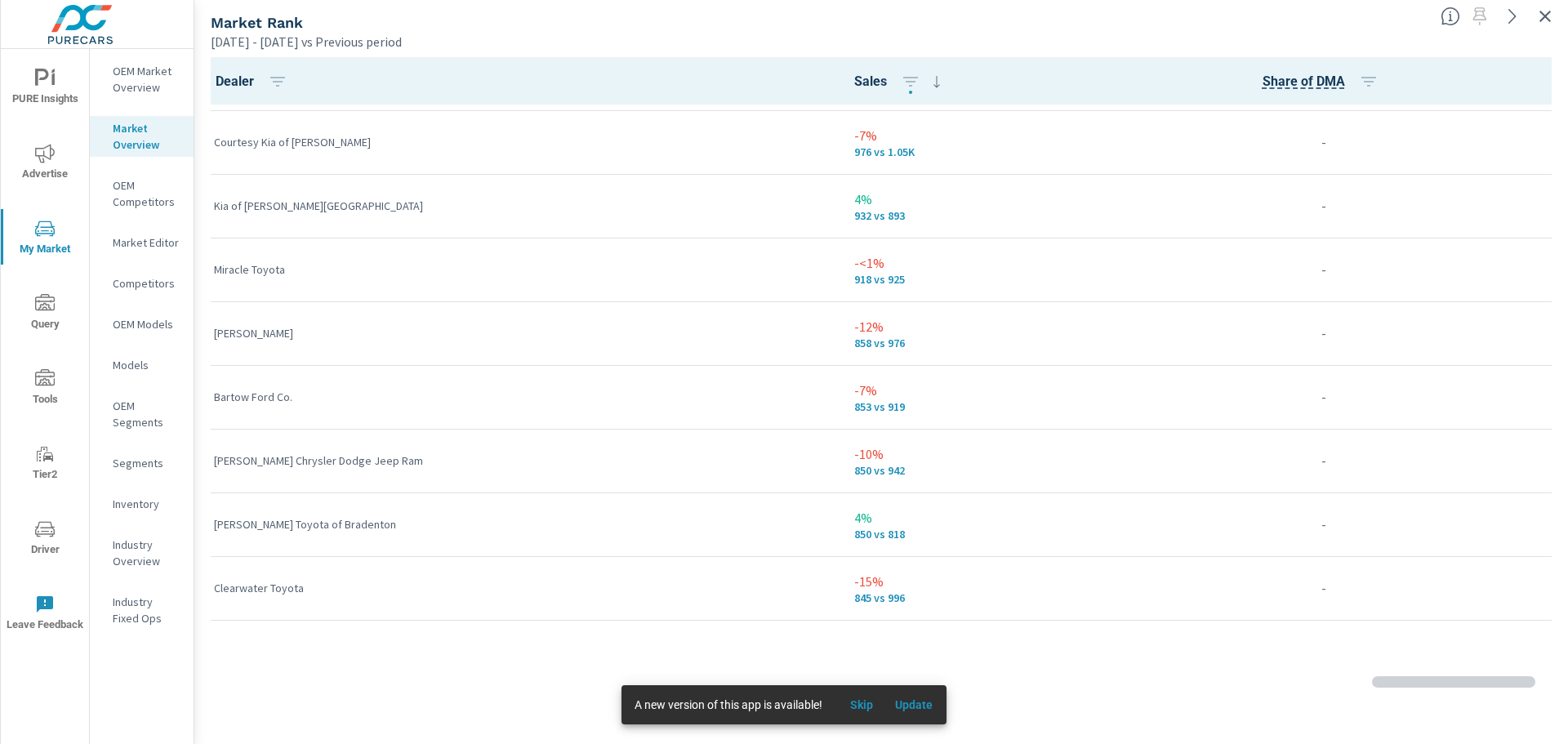
scroll to position [1018, 0]
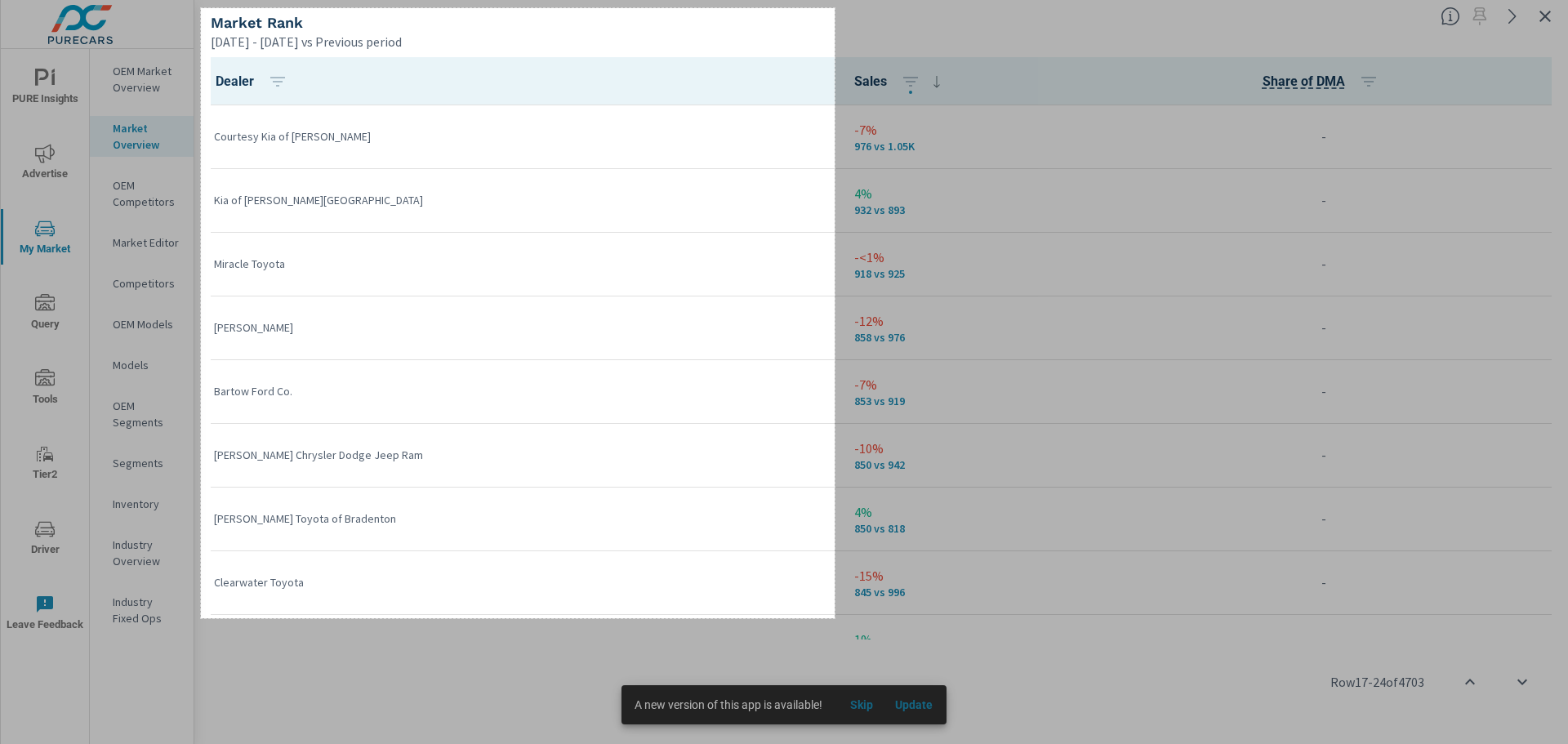
drag, startPoint x: 201, startPoint y: 8, endPoint x: 835, endPoint y: 619, distance: 880.5
click at [835, 619] on div "776 X 747" at bounding box center [784, 372] width 1568 height 744
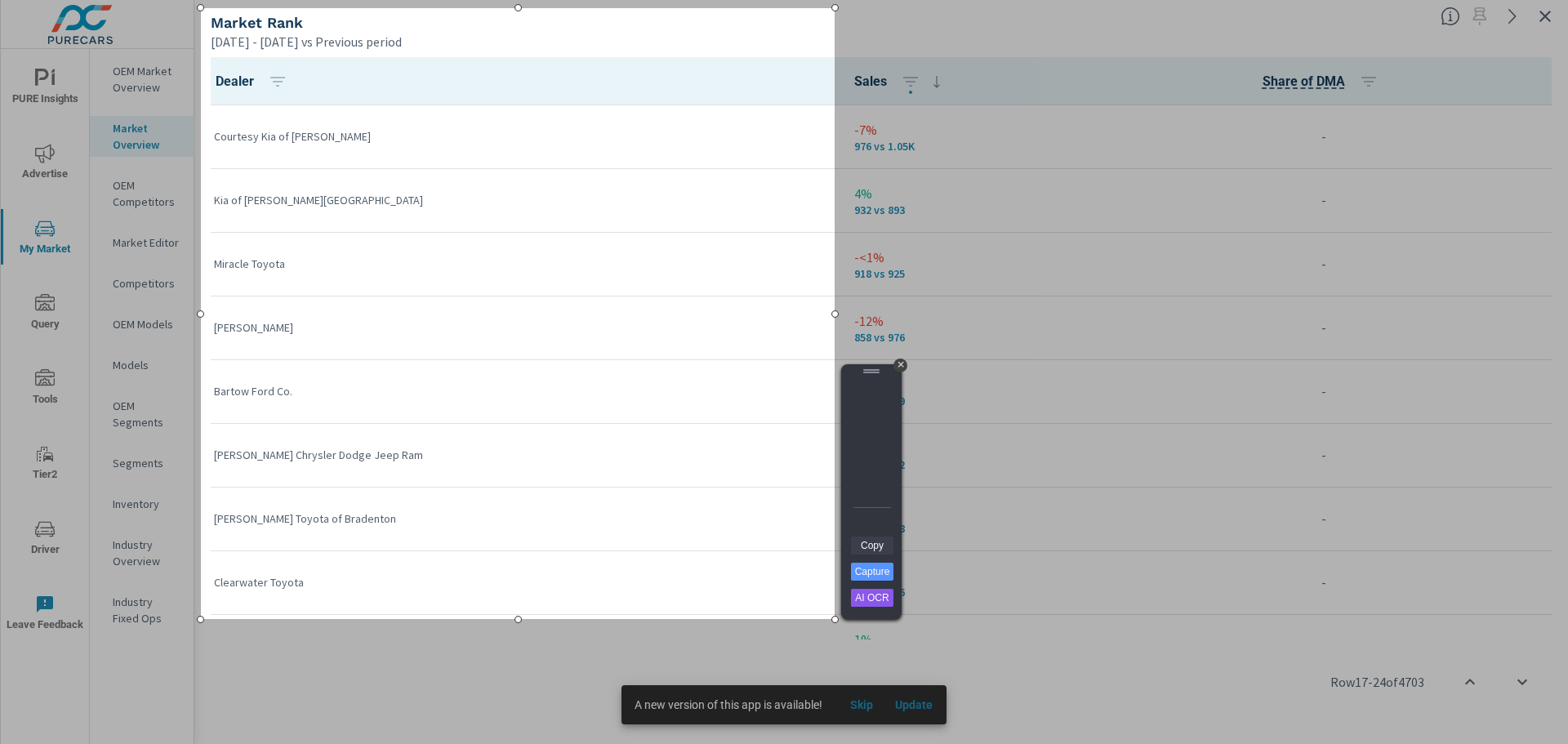
click at [868, 541] on link "Copy" at bounding box center [872, 545] width 43 height 18
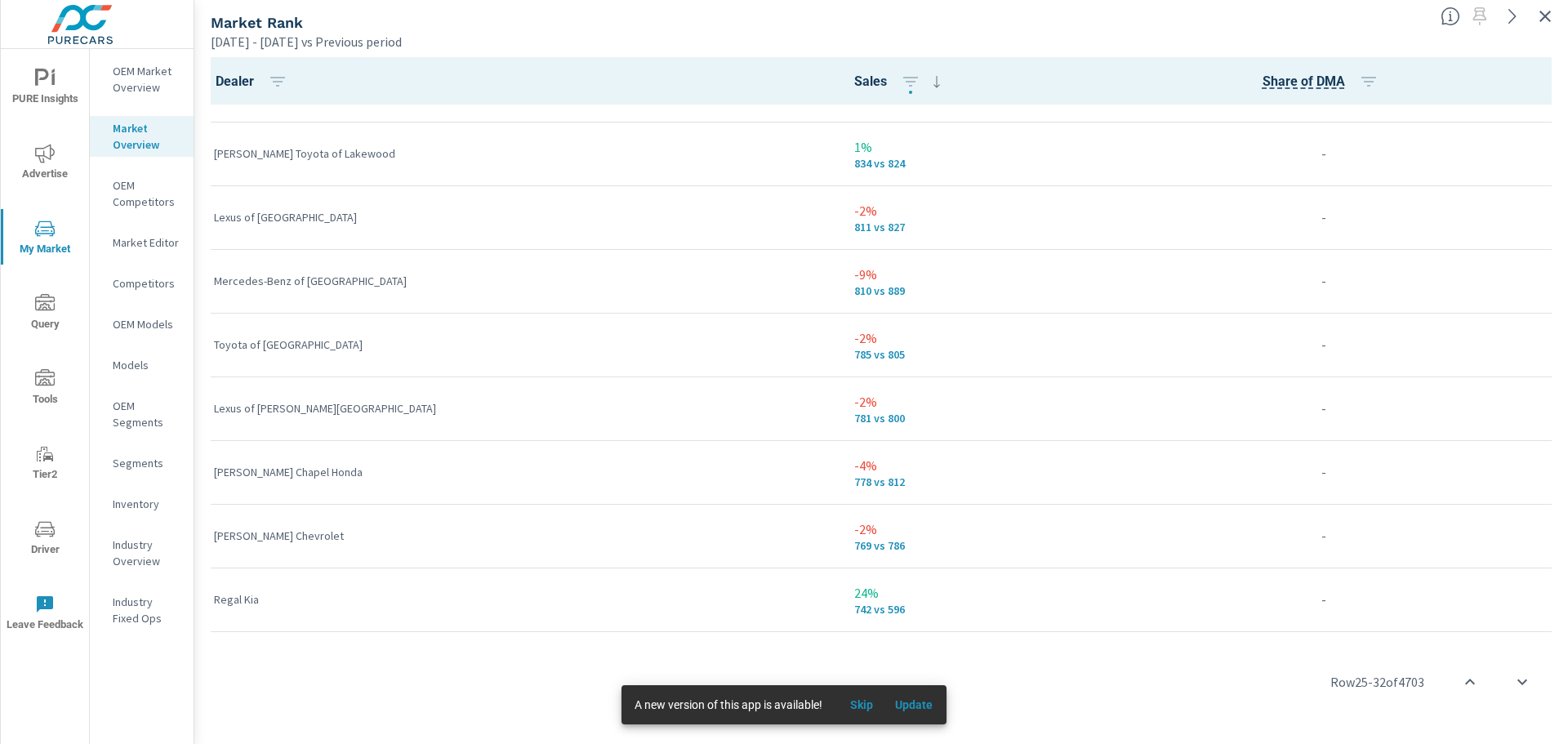
scroll to position [1525, 0]
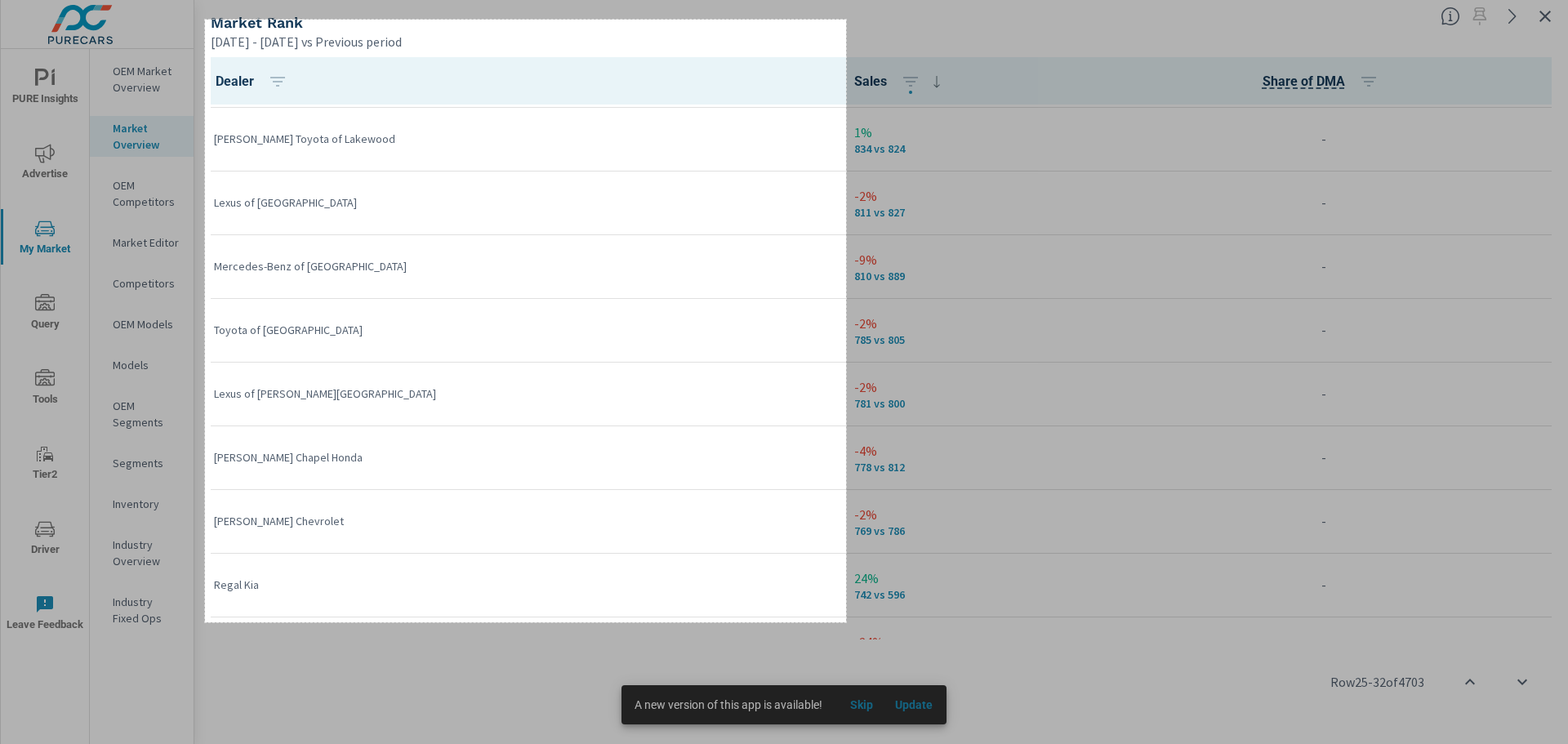
drag, startPoint x: 205, startPoint y: 19, endPoint x: 846, endPoint y: 622, distance: 880.1
click at [846, 622] on div "785 X 738" at bounding box center [784, 372] width 1568 height 744
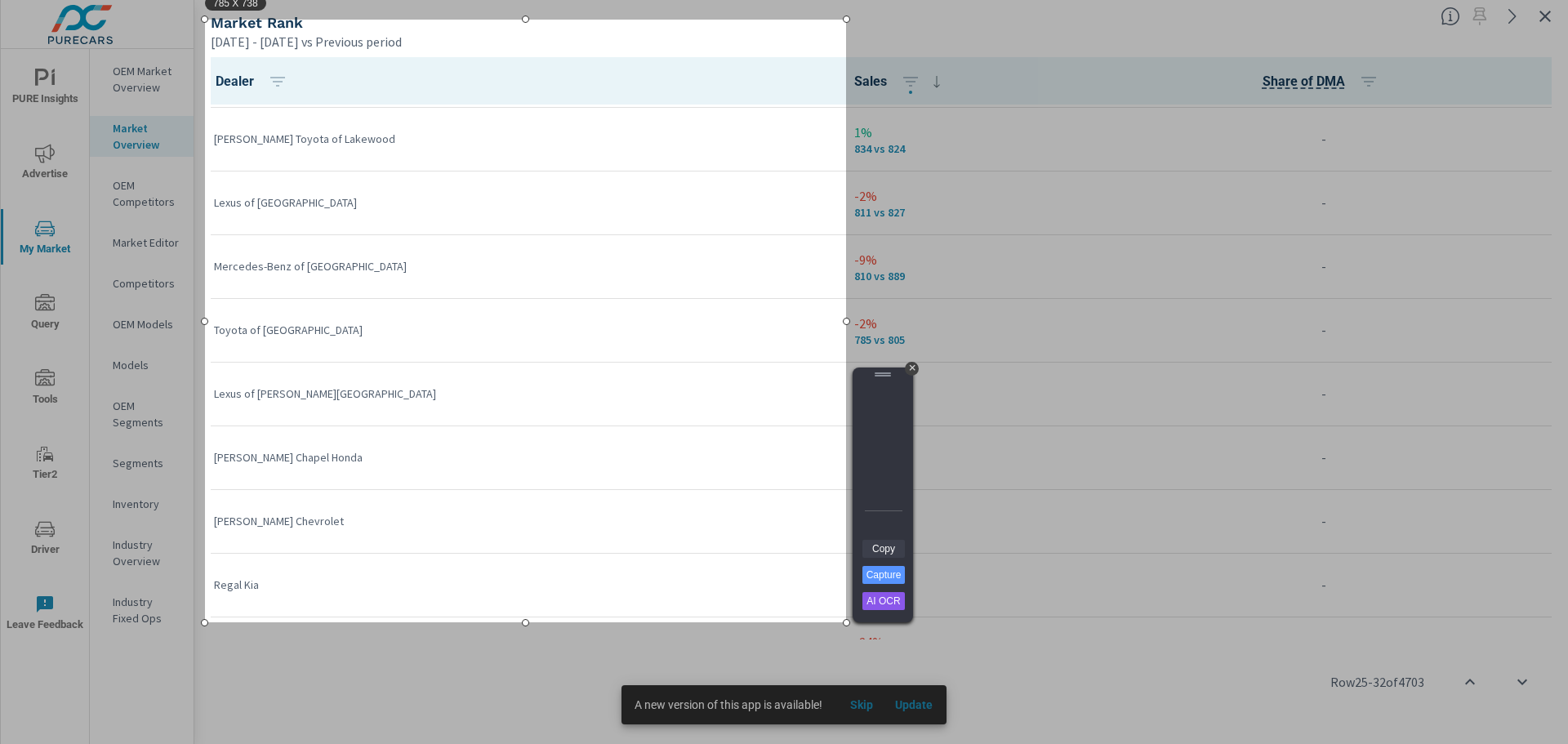
click at [878, 544] on link "Copy" at bounding box center [883, 548] width 43 height 18
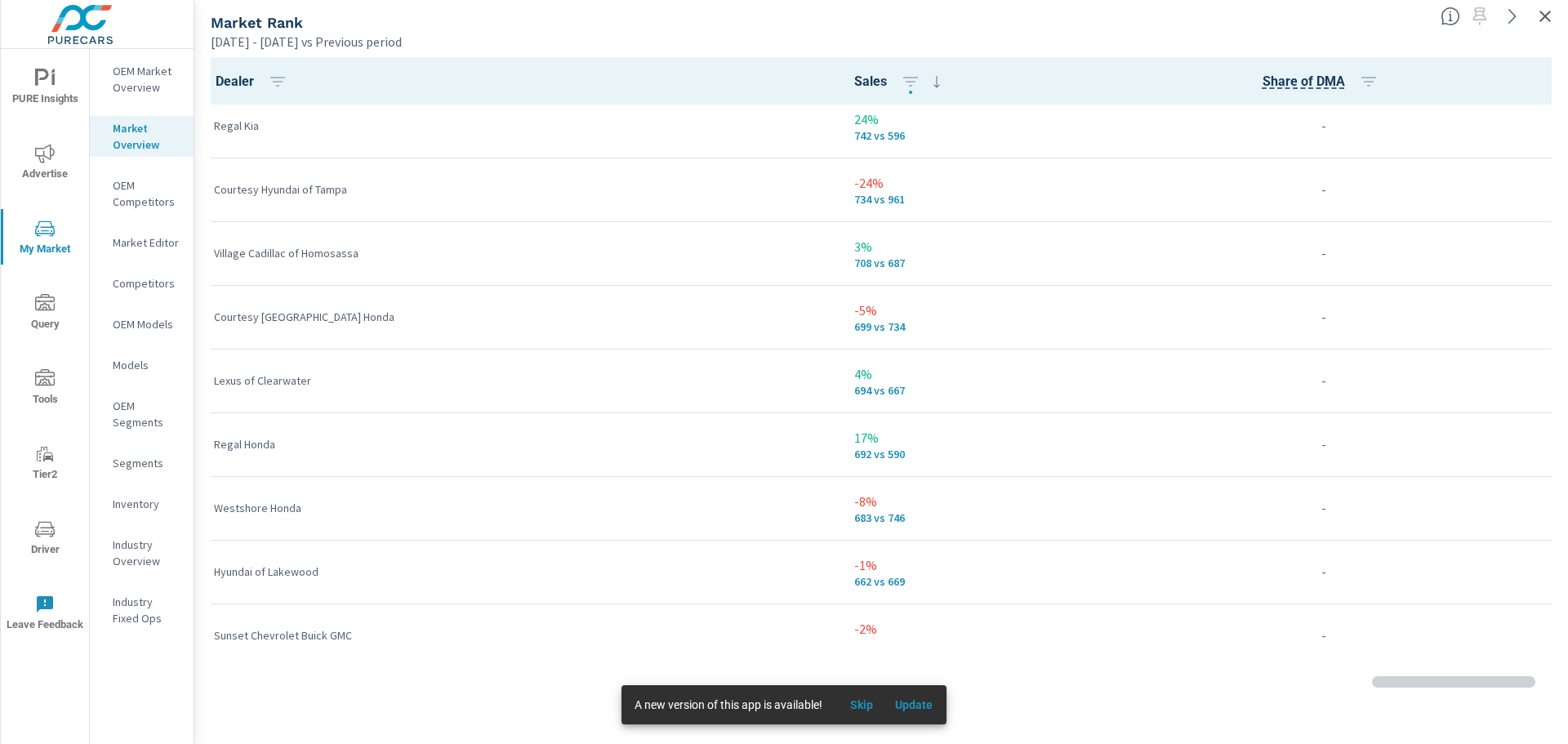
scroll to position [2031, 0]
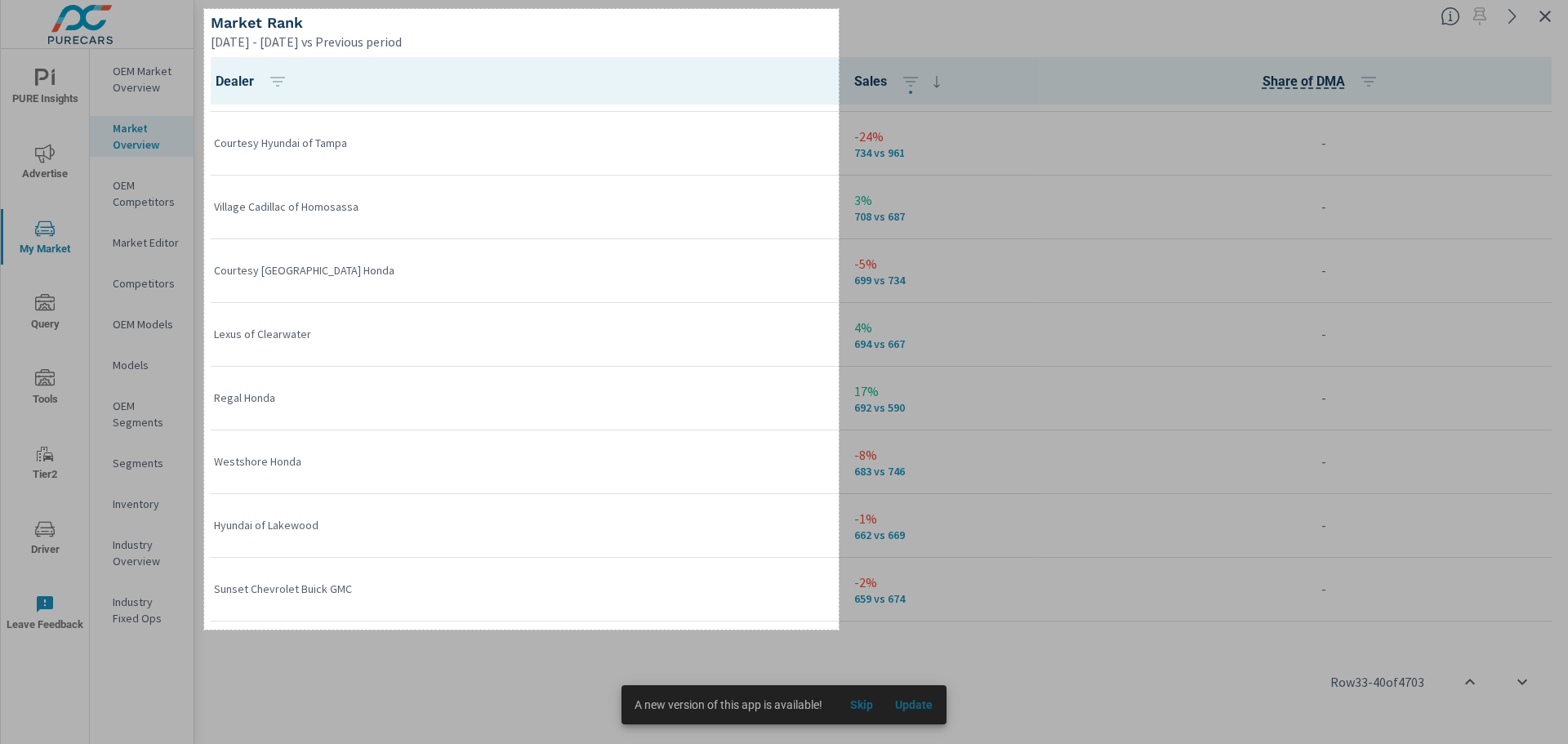
drag, startPoint x: 204, startPoint y: 9, endPoint x: 839, endPoint y: 629, distance: 887.5
click at [839, 629] on div "777 X 760" at bounding box center [784, 372] width 1568 height 744
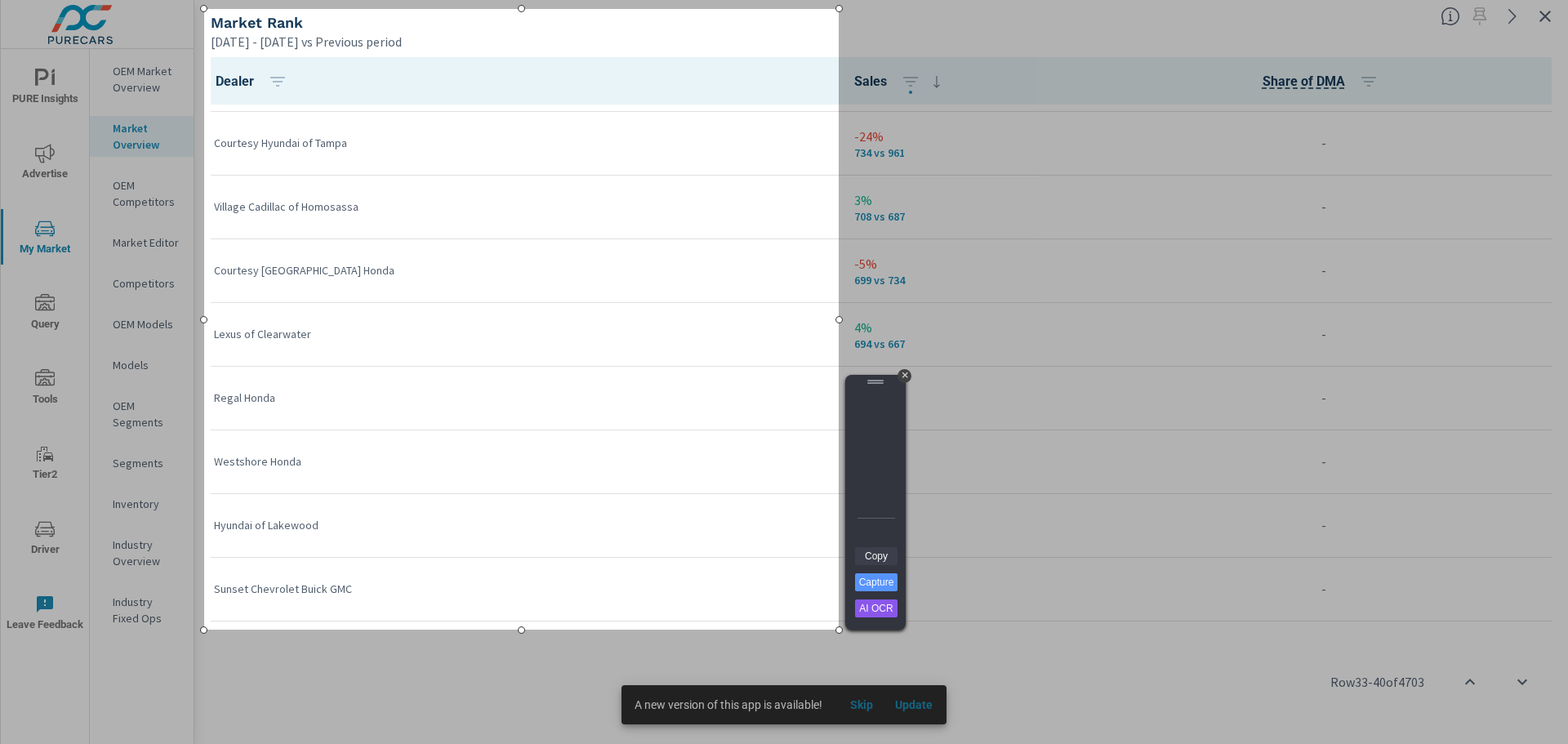
click at [875, 558] on link "Copy" at bounding box center [876, 555] width 43 height 18
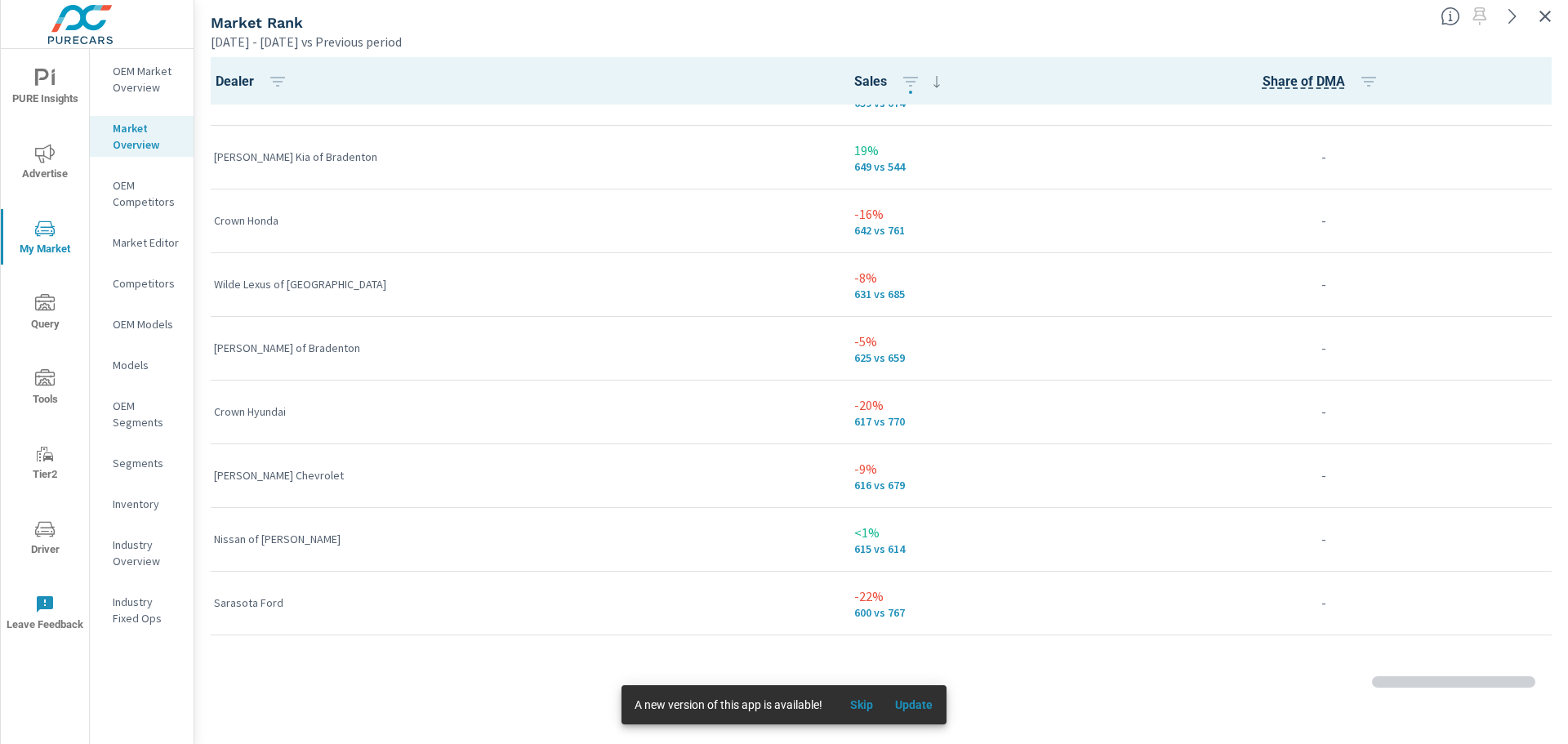
scroll to position [2534, 0]
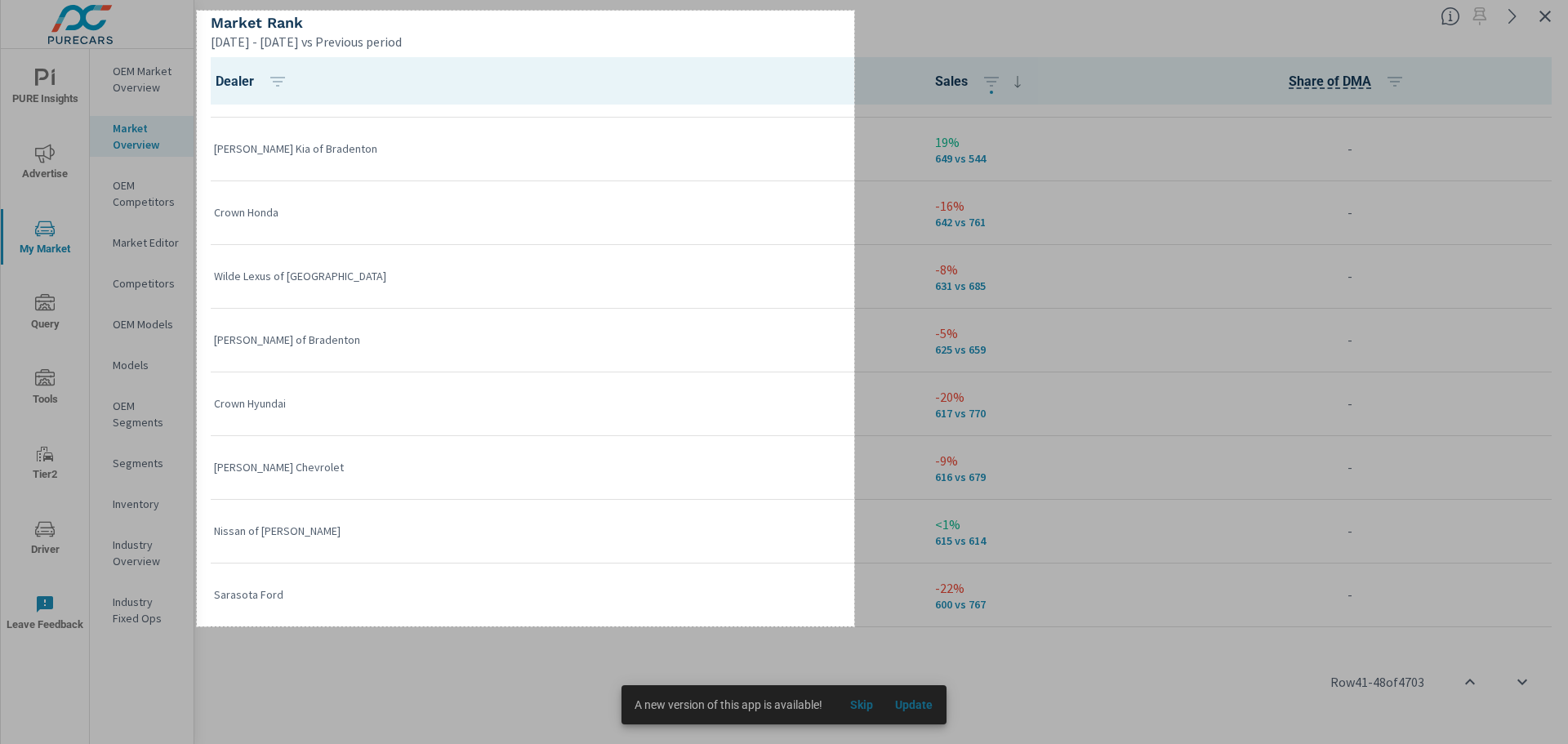
drag, startPoint x: 197, startPoint y: 11, endPoint x: 854, endPoint y: 627, distance: 900.6
click at [854, 627] on div "805 X 754" at bounding box center [784, 372] width 1568 height 744
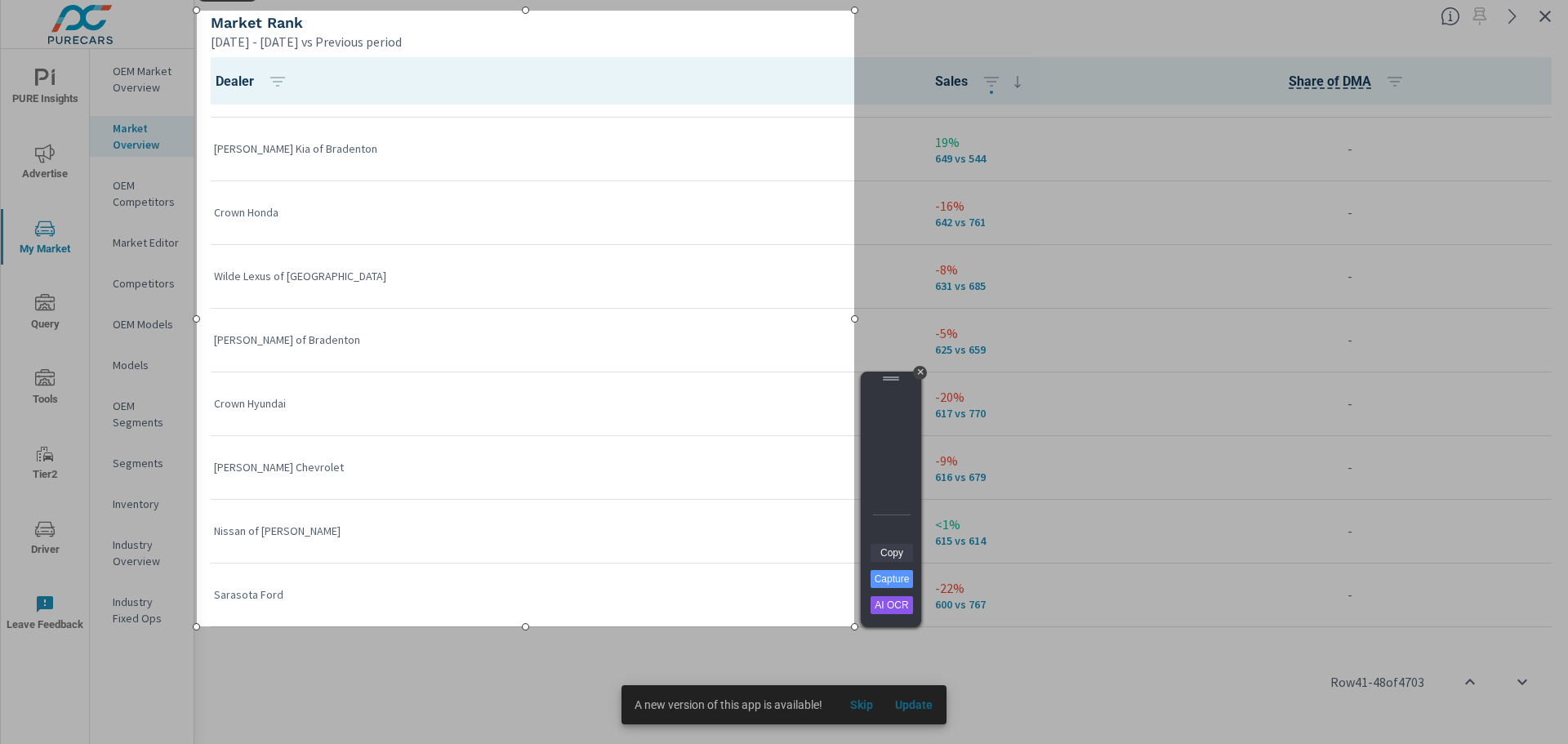
click at [891, 555] on link "Copy" at bounding box center [892, 552] width 43 height 18
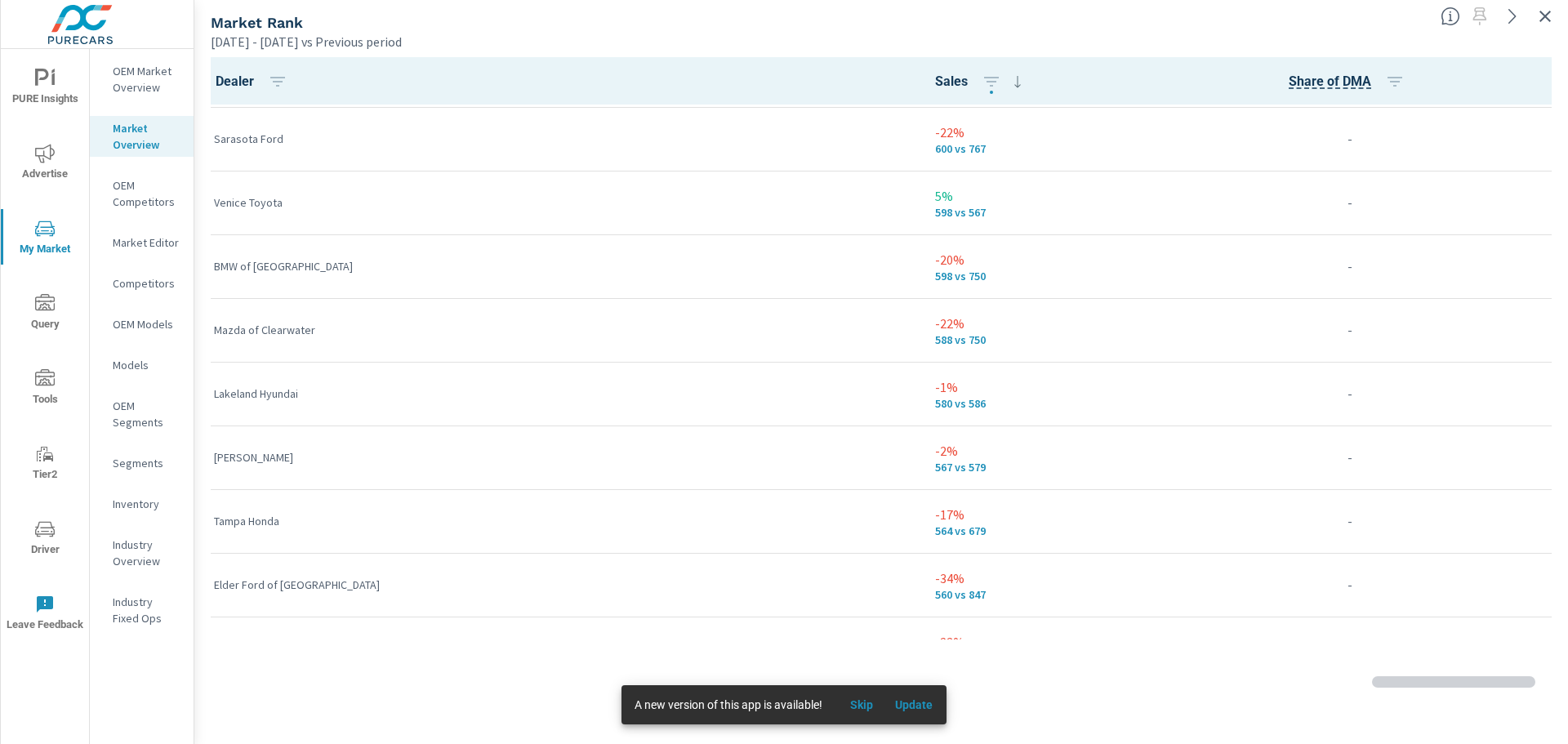
scroll to position [3064, 0]
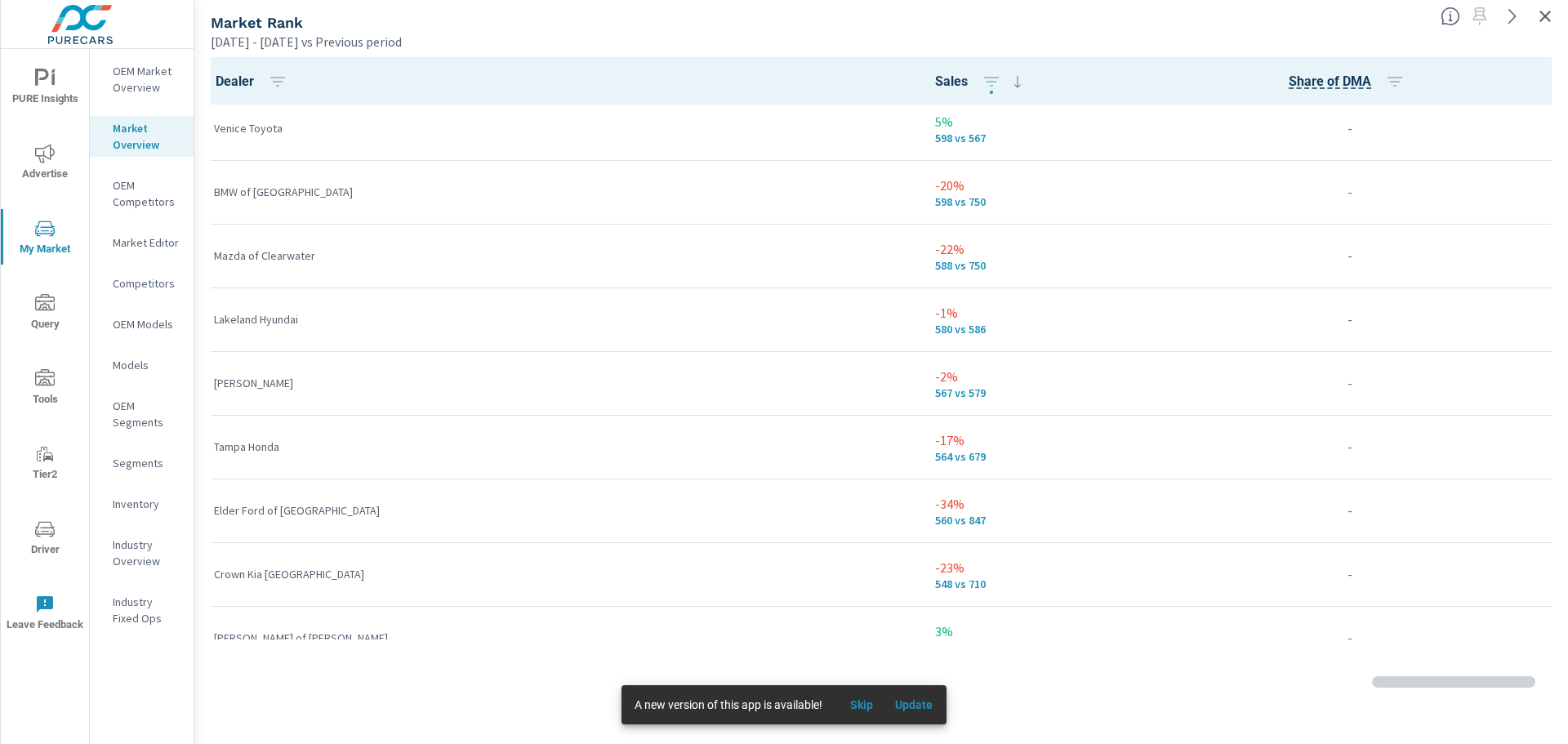
scroll to position [3046, 0]
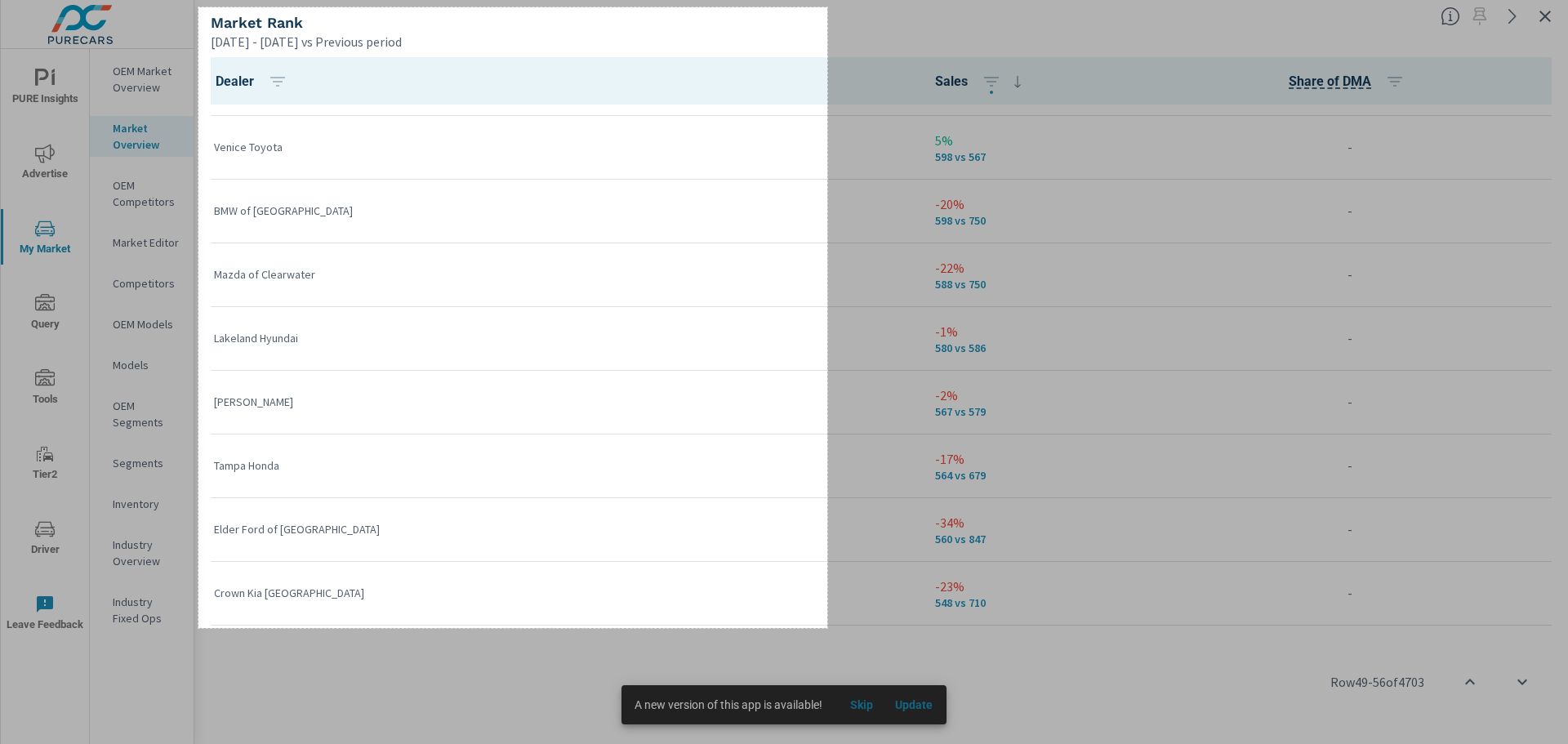
drag, startPoint x: 199, startPoint y: 8, endPoint x: 827, endPoint y: 628, distance: 882.5
click at [827, 628] on div "770 X 760" at bounding box center [784, 372] width 1568 height 744
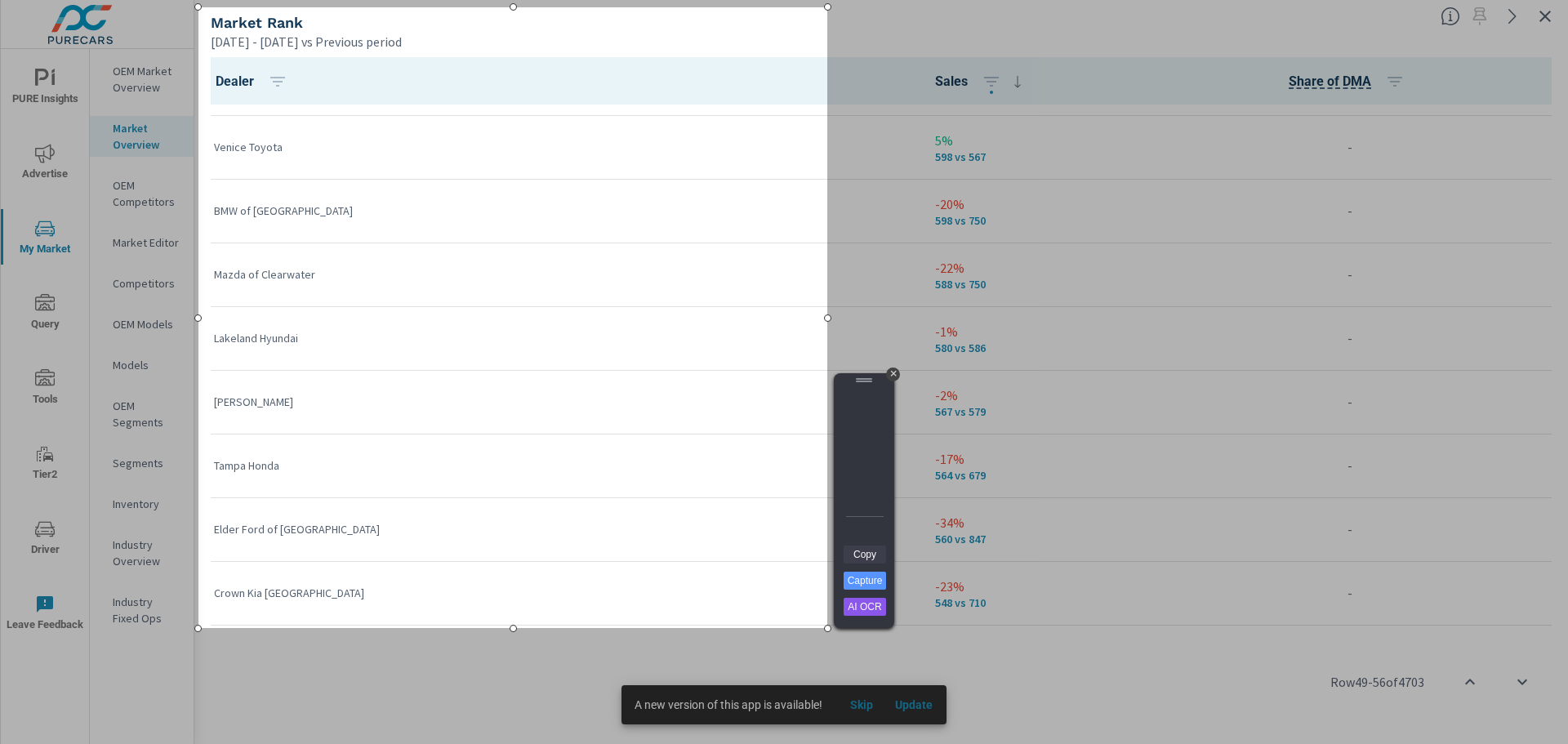
click at [853, 559] on link "Copy" at bounding box center [864, 554] width 43 height 18
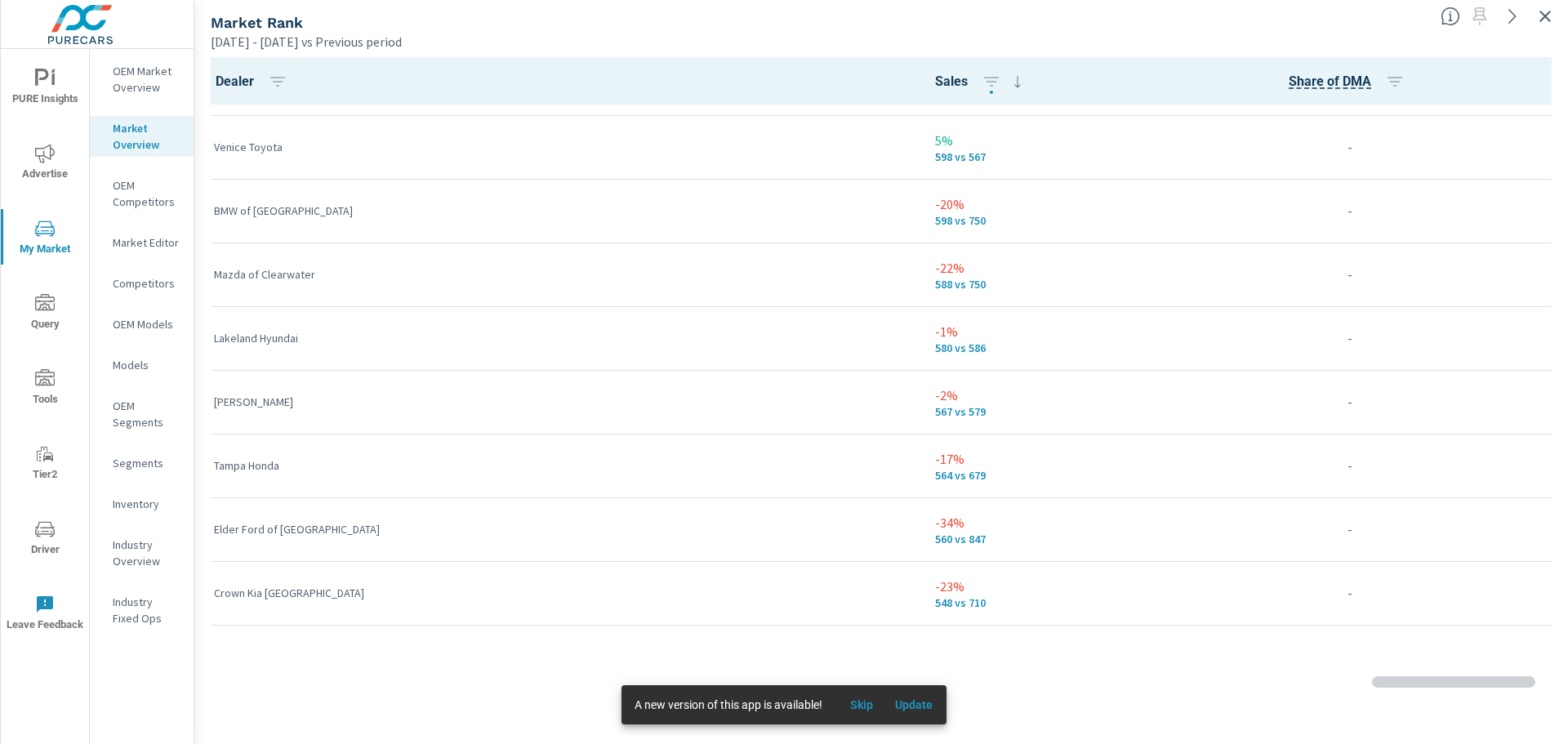
scroll to position [3145, 0]
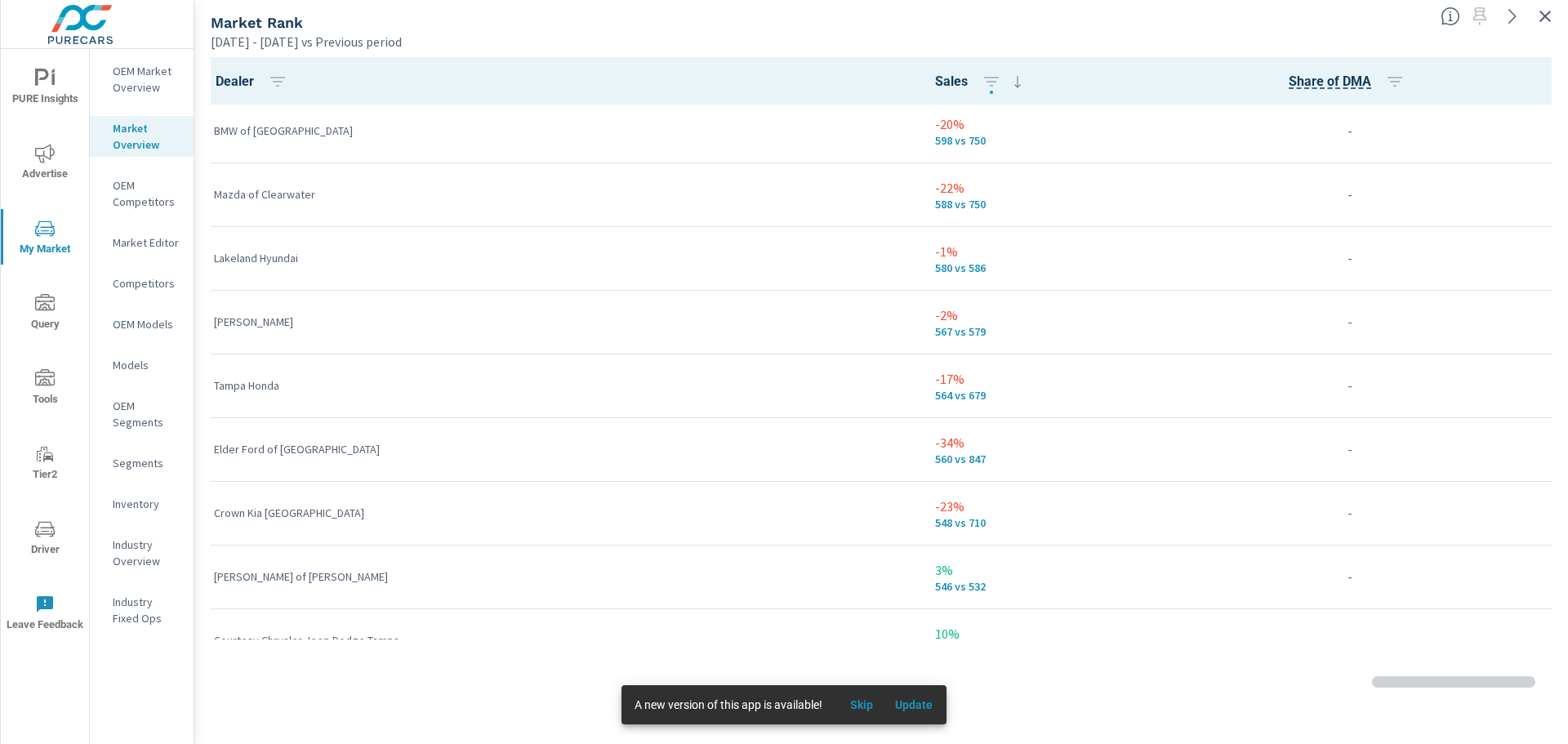
scroll to position [3105, 0]
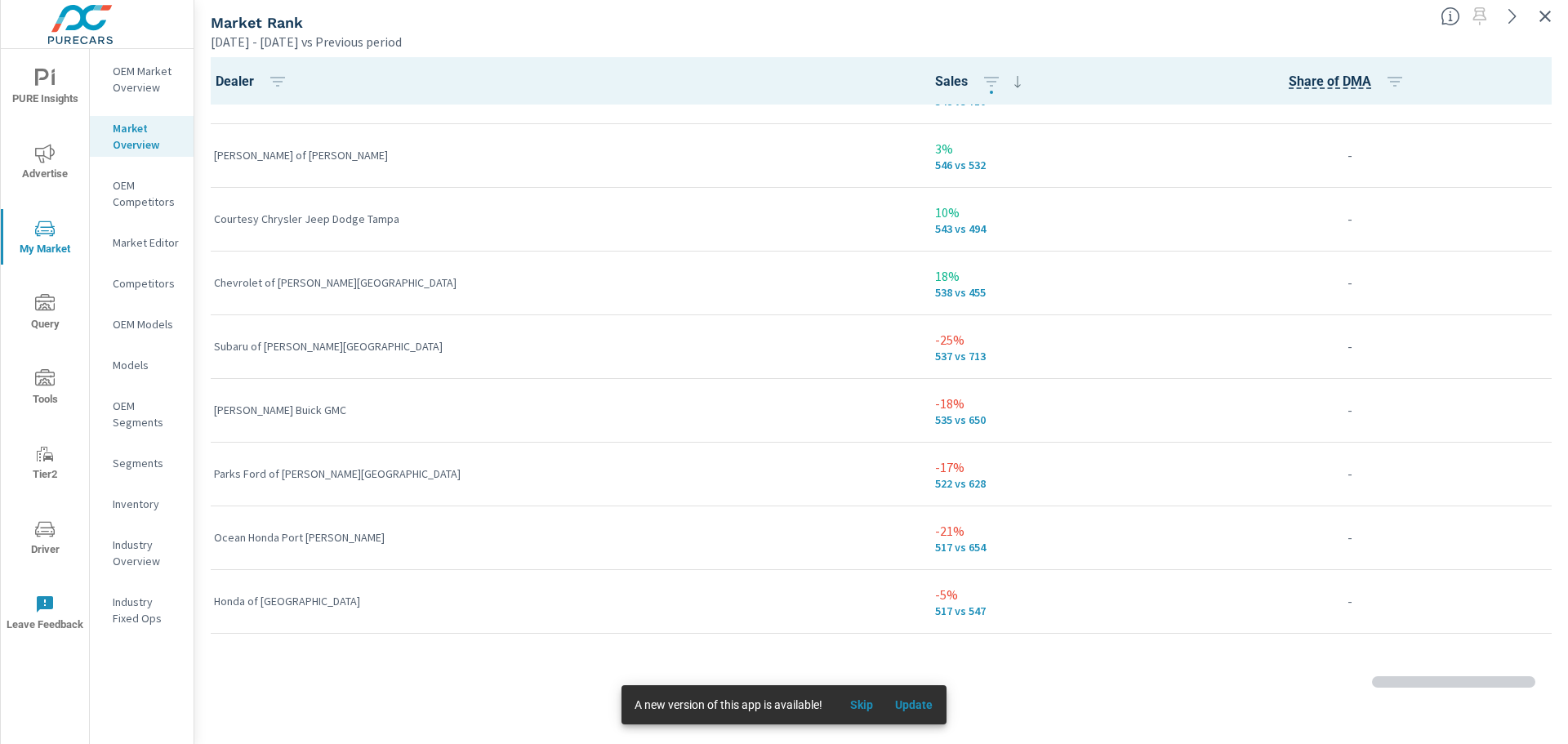
scroll to position [3366, 0]
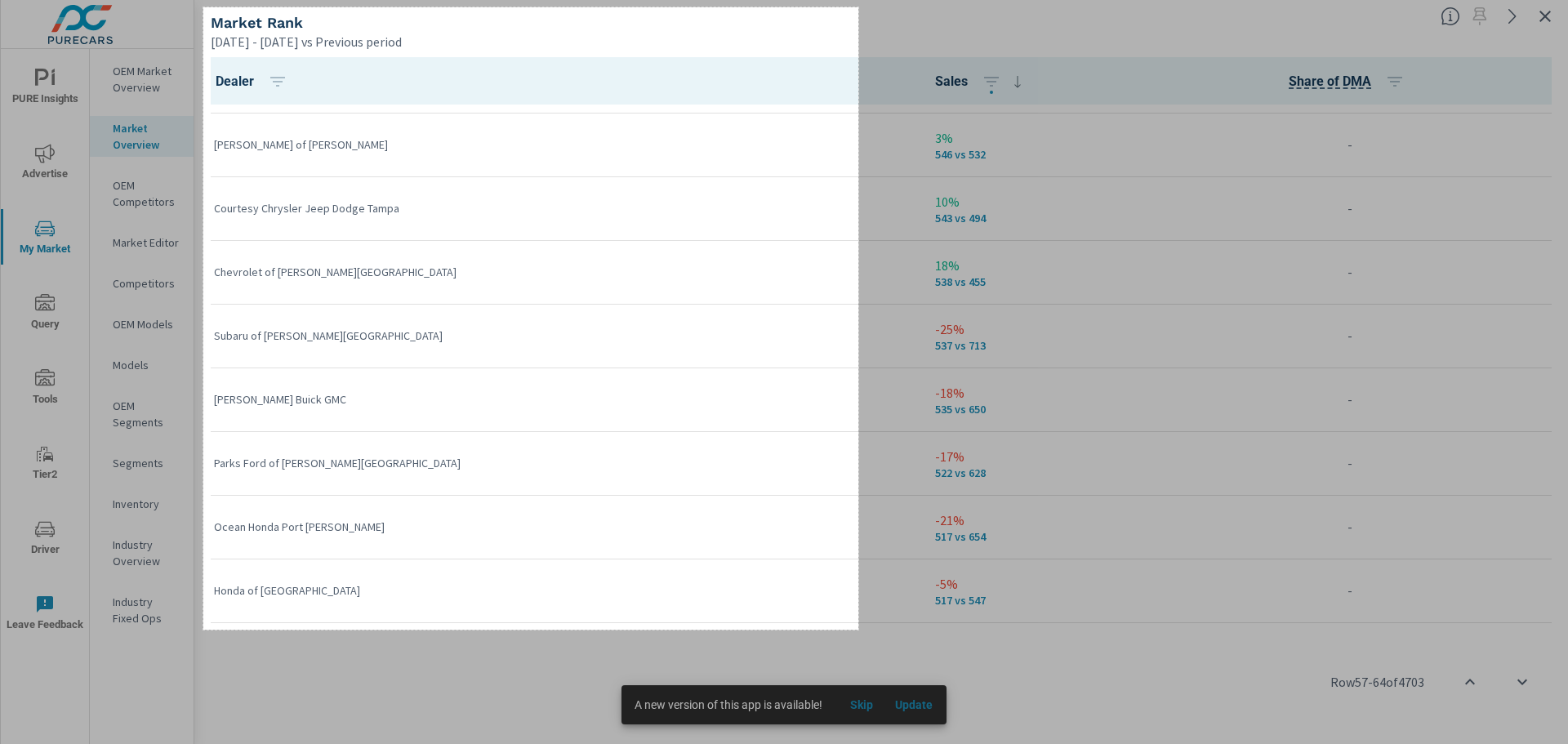
drag, startPoint x: 203, startPoint y: 8, endPoint x: 858, endPoint y: 629, distance: 902.6
click at [858, 629] on div "802 X 762" at bounding box center [784, 372] width 1568 height 744
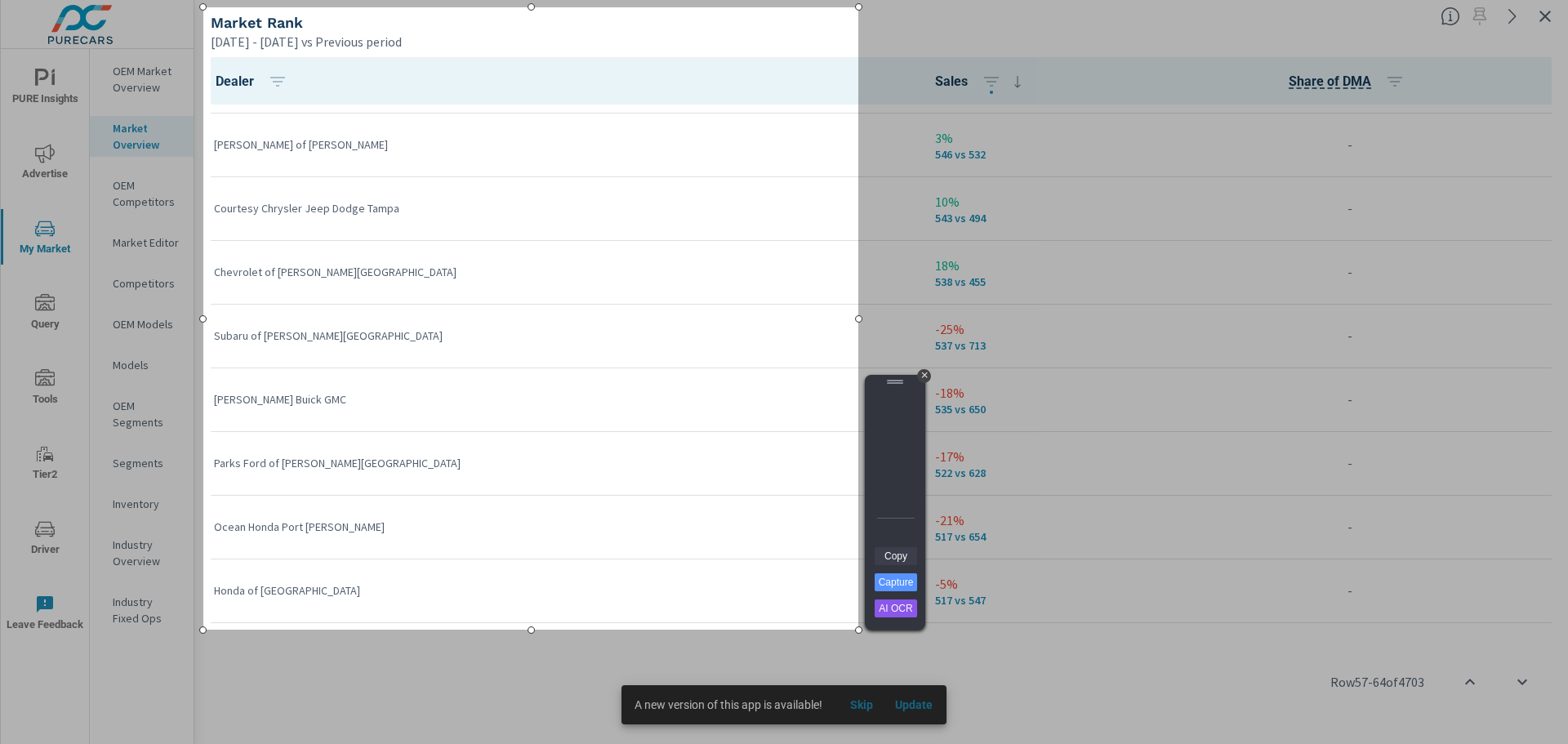
click at [899, 554] on link "Copy" at bounding box center [895, 555] width 43 height 18
